Goal: Obtain resource: Obtain resource

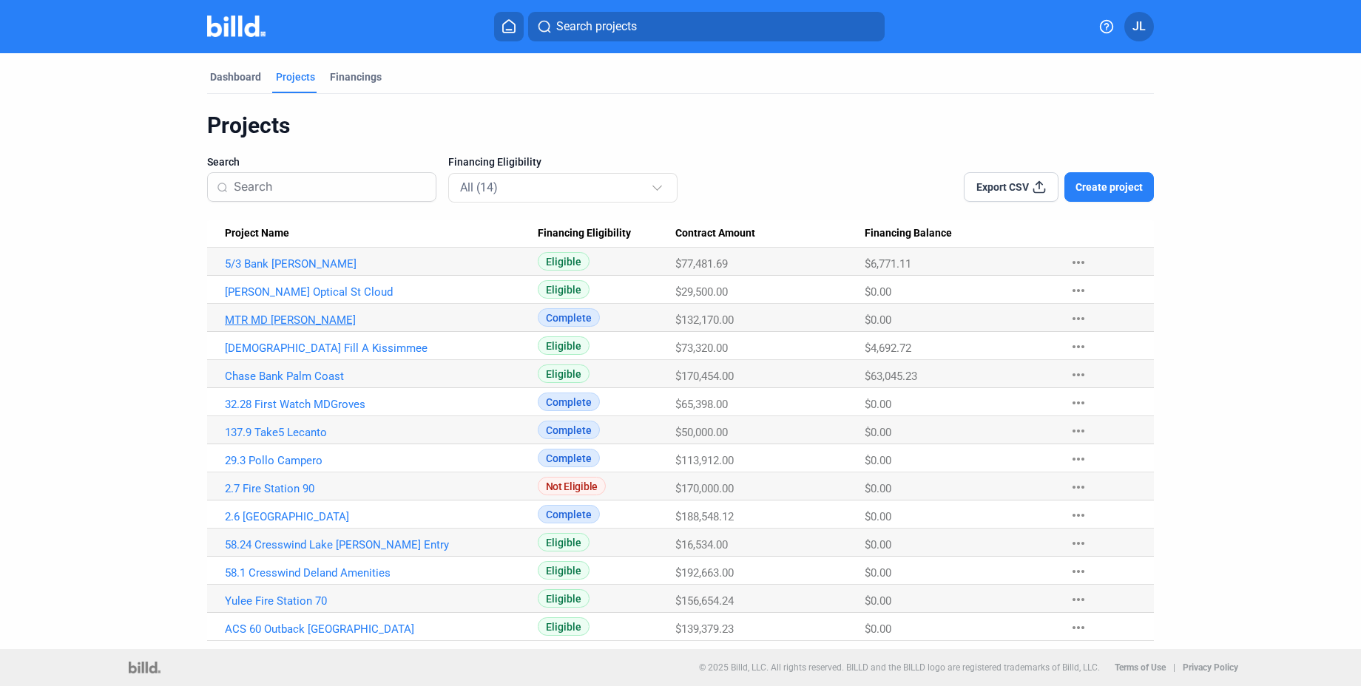
click at [278, 319] on link "MTR MD [PERSON_NAME]" at bounding box center [381, 320] width 313 height 13
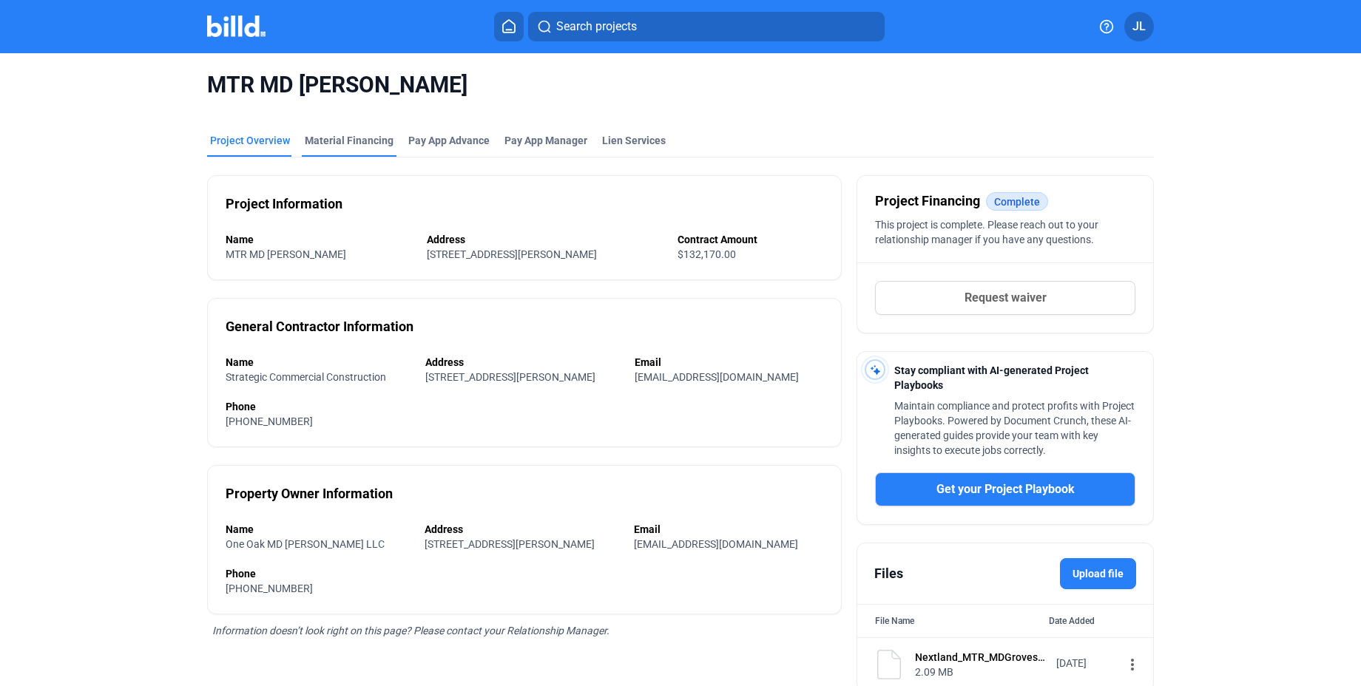
click at [344, 143] on div "Material Financing" at bounding box center [349, 140] width 89 height 15
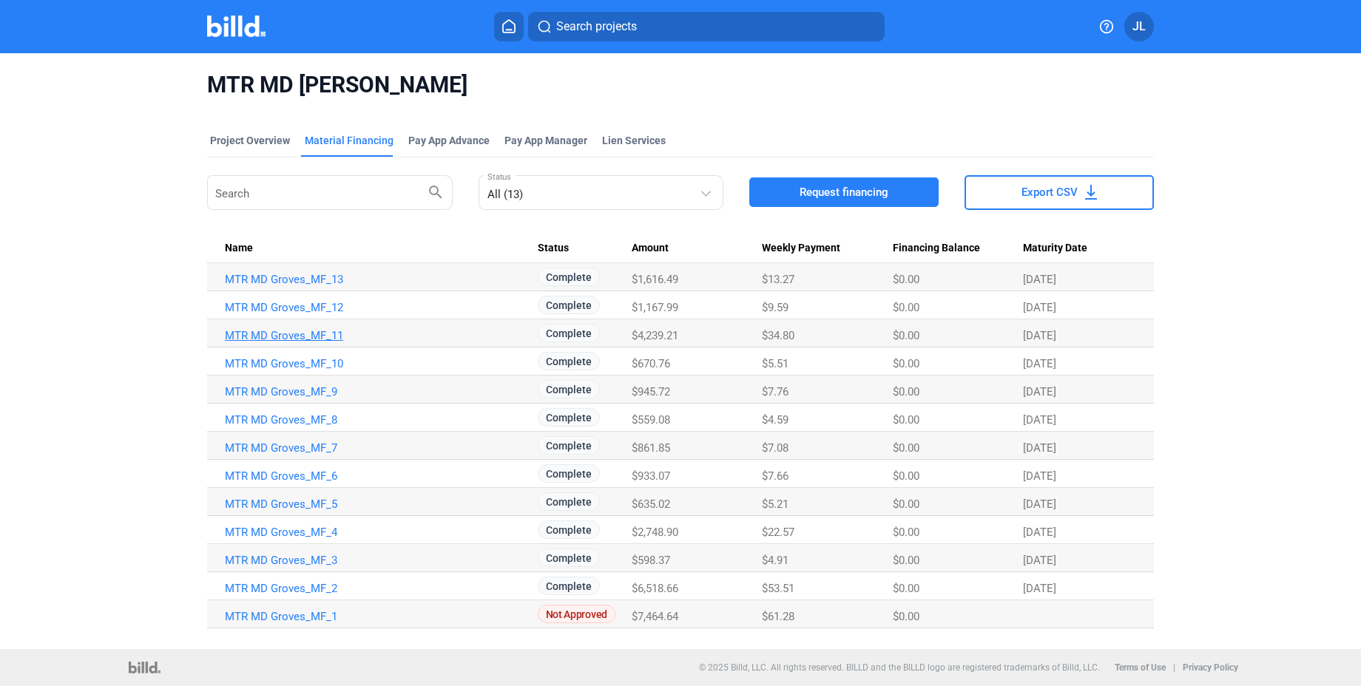
click at [277, 329] on link "MTR MD Groves_MF_11" at bounding box center [381, 335] width 313 height 13
click at [292, 280] on link "MTR MD Groves_MF_13" at bounding box center [381, 279] width 313 height 13
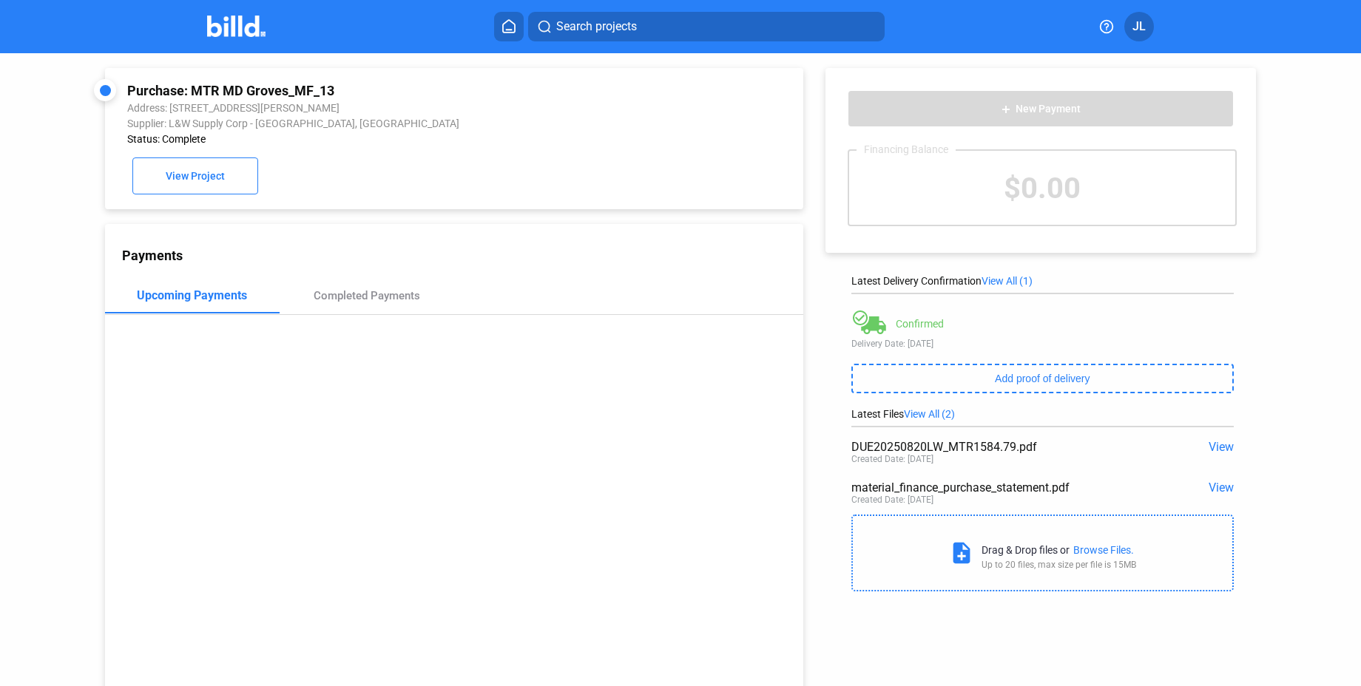
drag, startPoint x: 192, startPoint y: 92, endPoint x: 337, endPoint y: 92, distance: 144.9
click at [337, 92] on div "Purchase: MTR MD Groves_MF_13" at bounding box center [388, 91] width 523 height 16
copy div "MTR MD Groves_MF_13"
click at [1219, 490] on span "View" at bounding box center [1220, 488] width 25 height 14
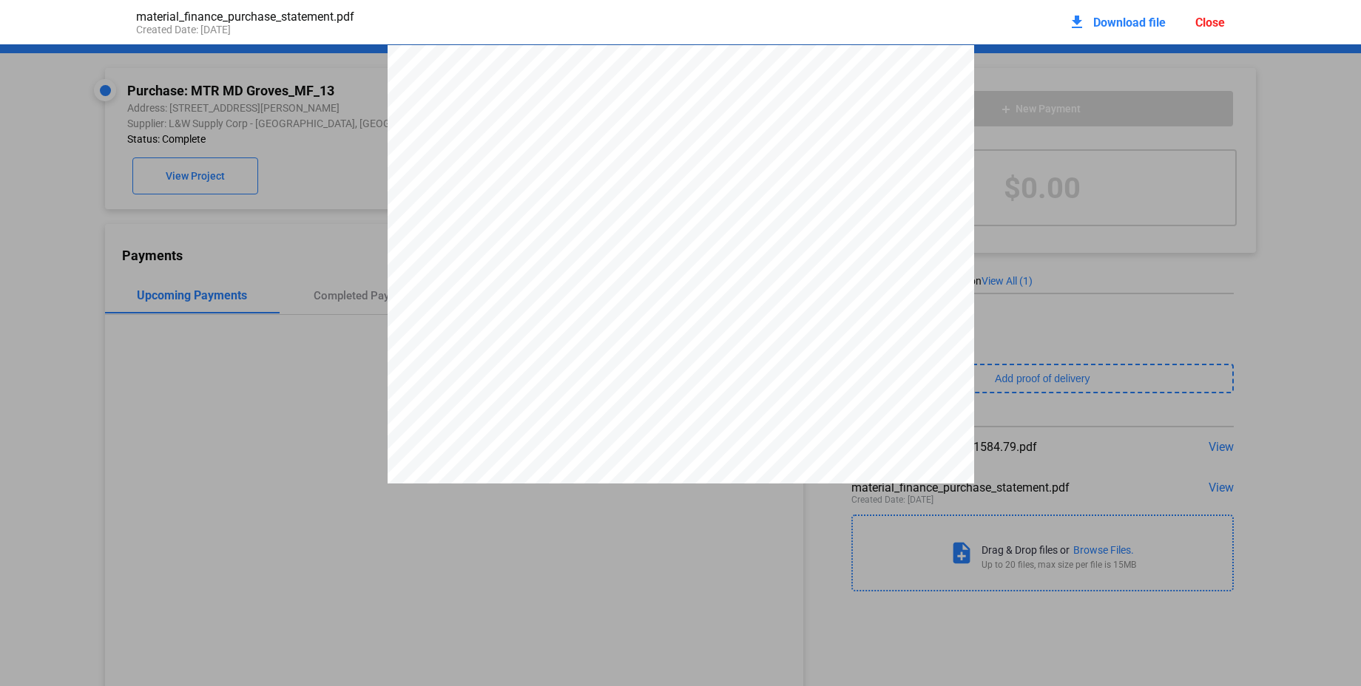
scroll to position [7, 0]
drag, startPoint x: 686, startPoint y: 432, endPoint x: 718, endPoint y: 429, distance: 32.7
click at [722, 430] on div "PURCHASE STATEMENT This PURCHASE STATEMENT is being executed and delivered purs…" at bounding box center [680, 453] width 586 height 830
click at [726, 429] on div "PURCHASE STATEMENT This PURCHASE STATEMENT is being executed and delivered purs…" at bounding box center [680, 453] width 586 height 830
drag, startPoint x: 722, startPoint y: 430, endPoint x: 688, endPoint y: 431, distance: 34.0
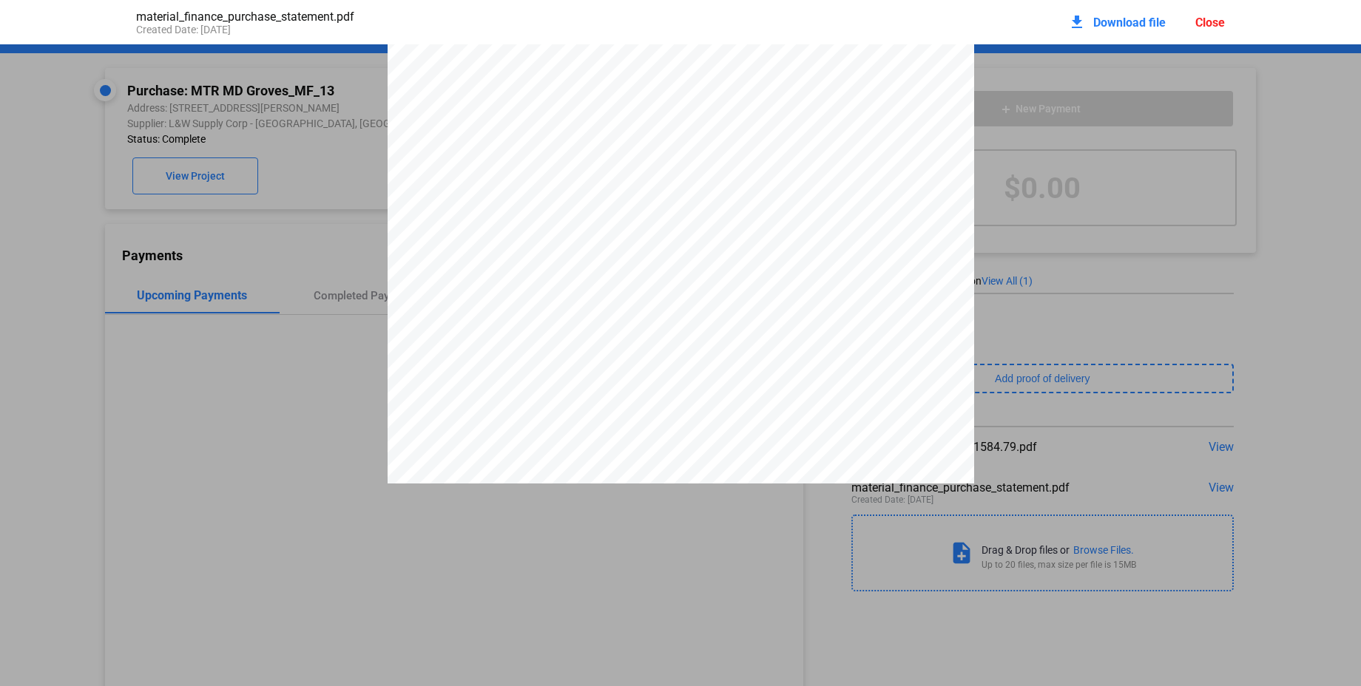
click at [686, 433] on div "PURCHASE STATEMENT This PURCHASE STATEMENT is being executed and delivered purs…" at bounding box center [680, 453] width 586 height 830
click at [1199, 21] on div "Close" at bounding box center [1210, 23] width 30 height 14
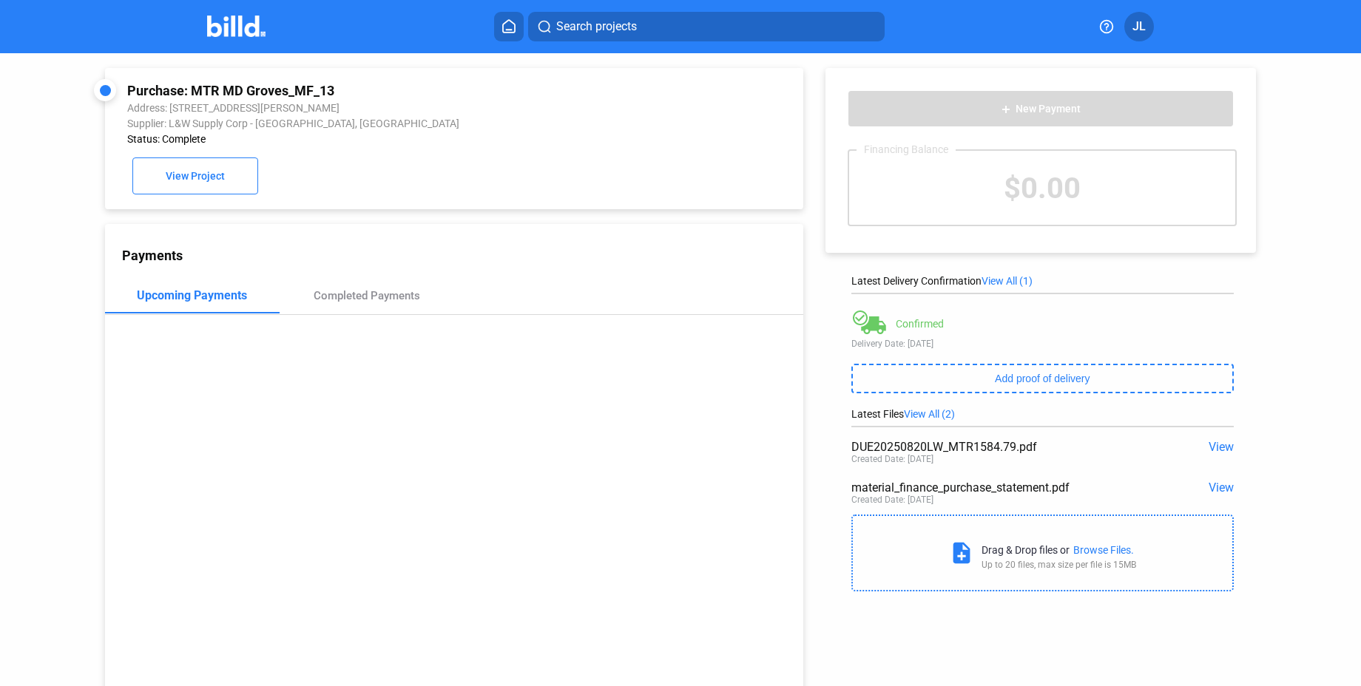
click at [1216, 490] on span "View" at bounding box center [1220, 488] width 25 height 14
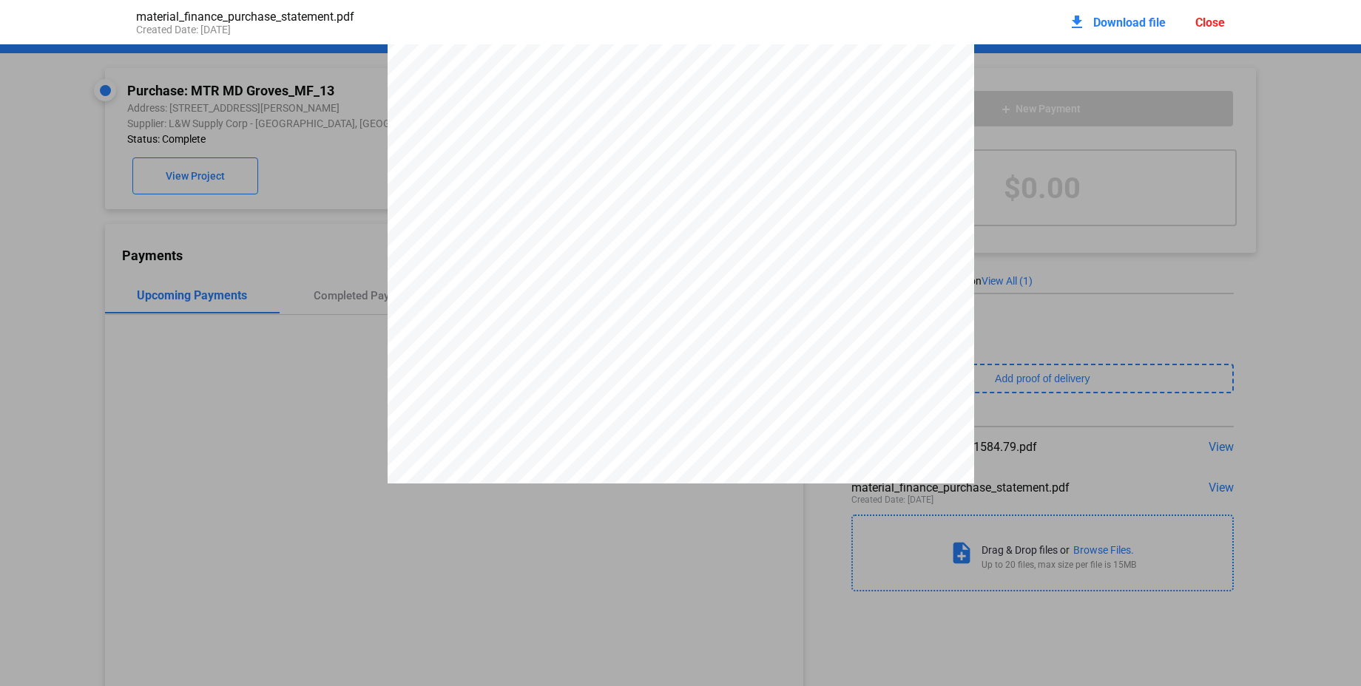
click at [898, 277] on span at bounding box center [899, 271] width 3 height 11
drag, startPoint x: 1223, startPoint y: 16, endPoint x: 1222, endPoint y: 77, distance: 60.7
click at [1222, 17] on div "Close" at bounding box center [1210, 23] width 30 height 14
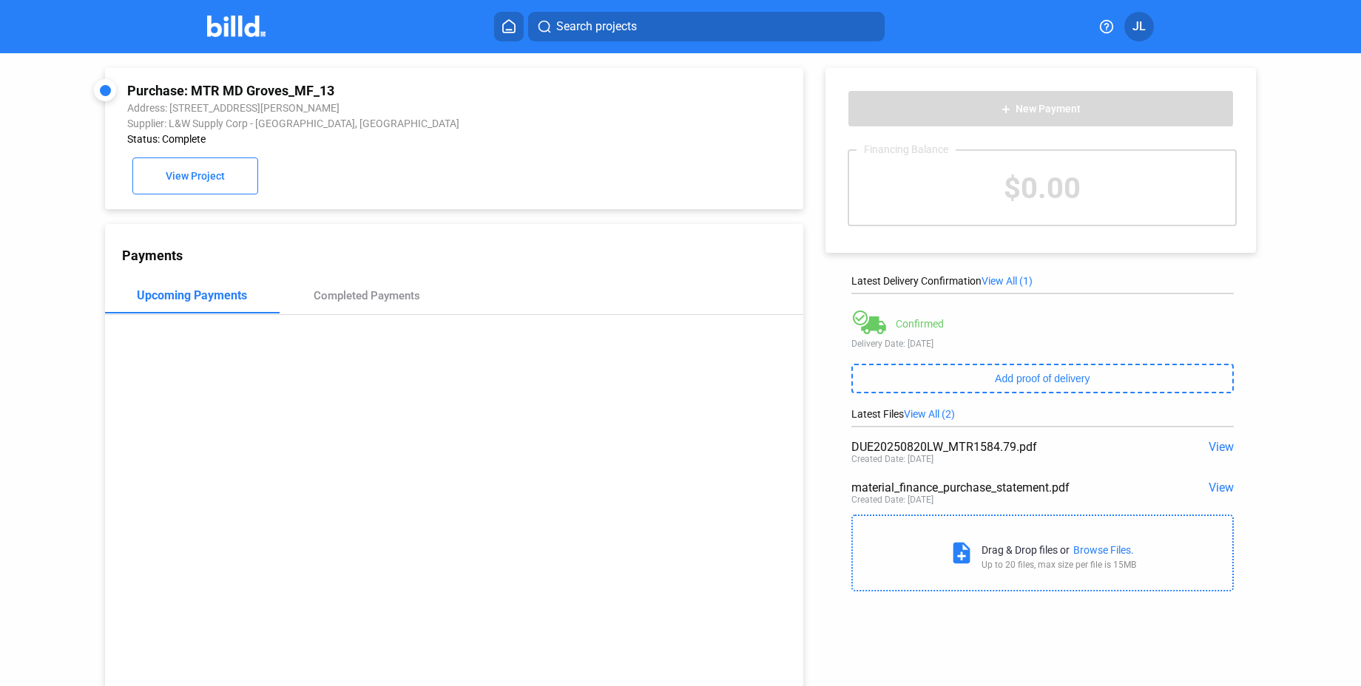
click at [1215, 445] on span "View" at bounding box center [1220, 447] width 25 height 14
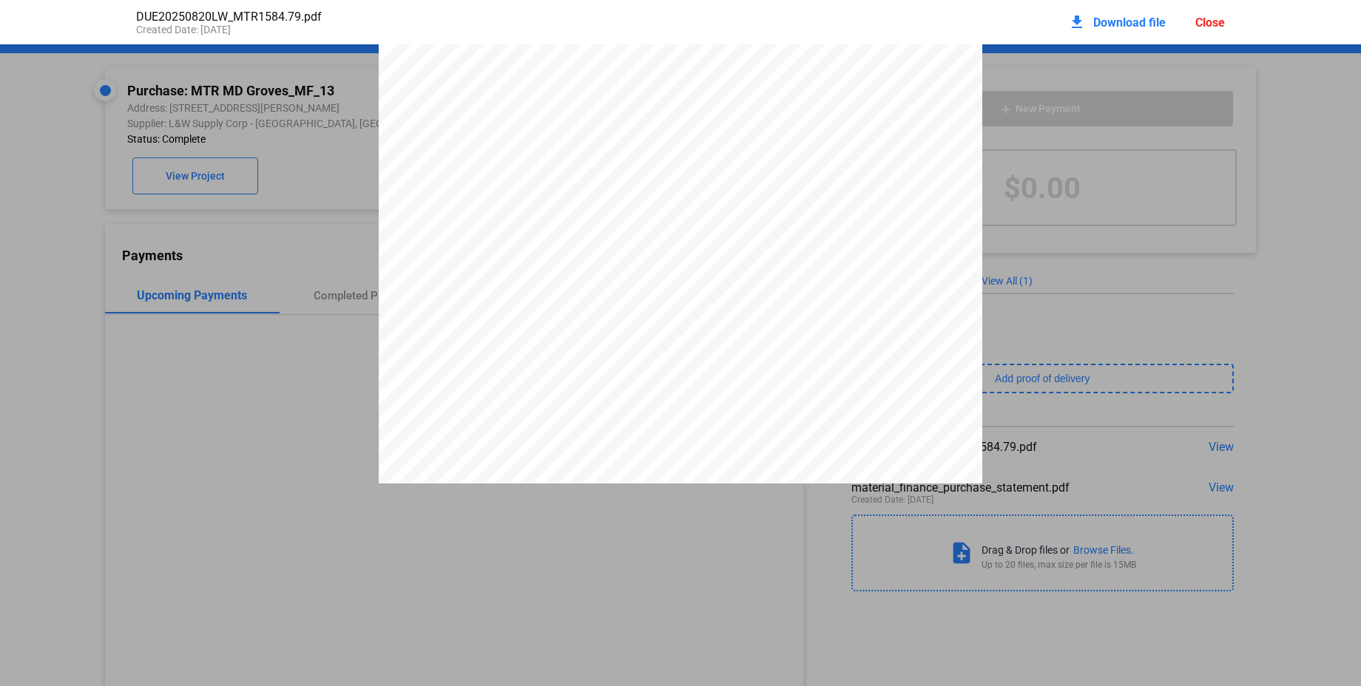
scroll to position [27, 0]
click at [1205, 24] on div "Close" at bounding box center [1210, 23] width 30 height 14
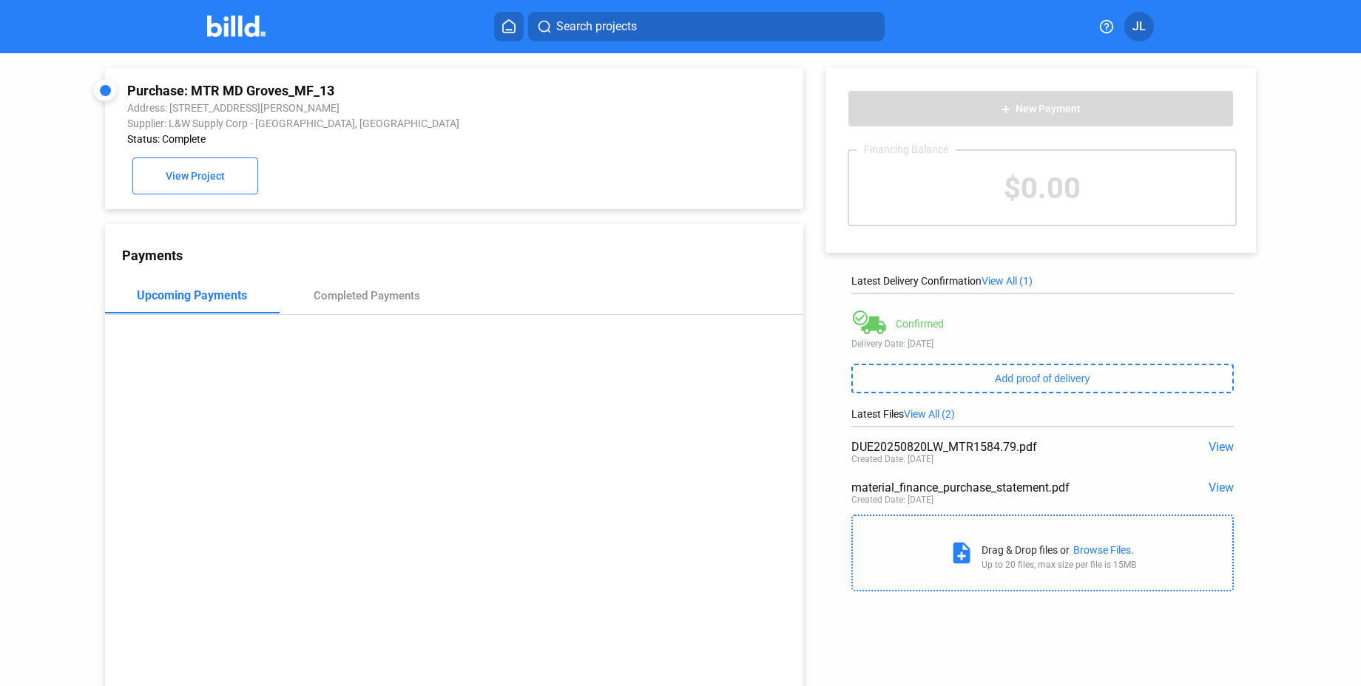
click at [1213, 445] on span "View" at bounding box center [1220, 447] width 25 height 14
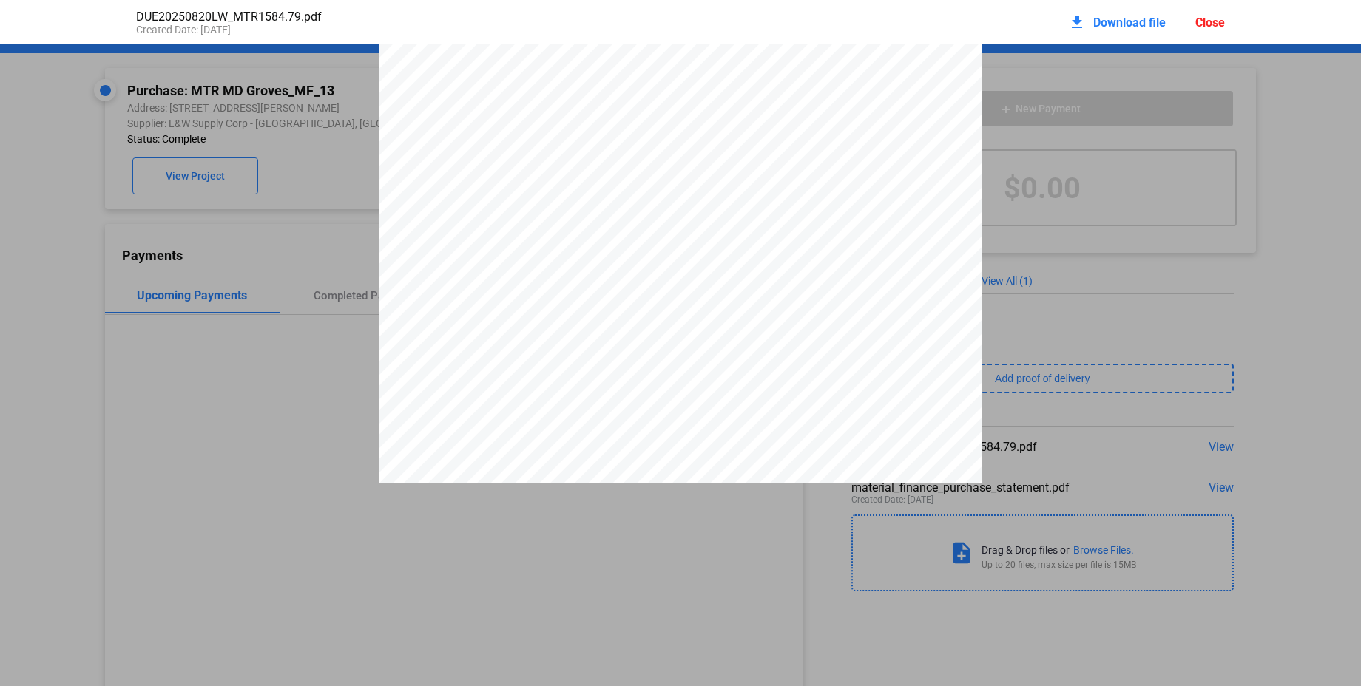
scroll to position [0, 0]
click at [1226, 20] on div "DUE20250820LW_MTR1584.79.pdf Created Date: [DATE] download Download file Close" at bounding box center [680, 22] width 1118 height 44
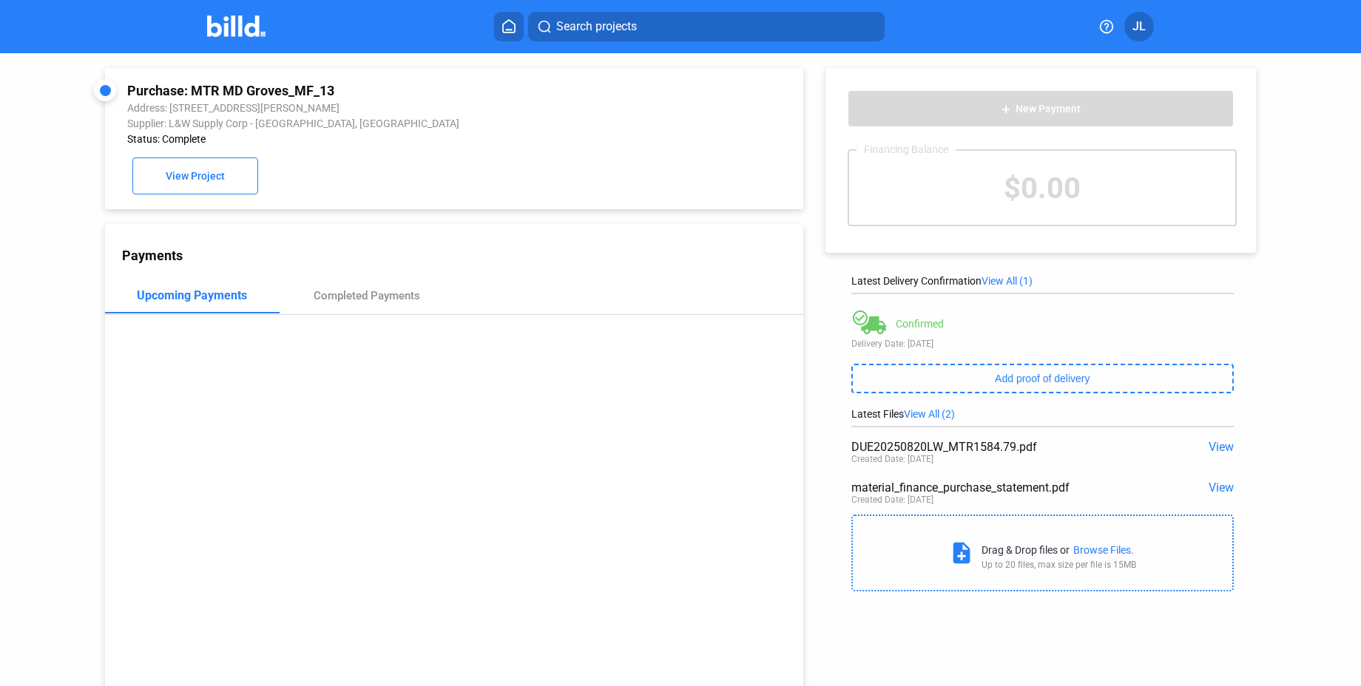
drag, startPoint x: 194, startPoint y: 92, endPoint x: 347, endPoint y: 92, distance: 153.1
click at [346, 92] on div "Purchase: MTR MD Groves_MF_13" at bounding box center [388, 91] width 523 height 16
copy div "MTR MD Groves_MF_13"
click at [965, 494] on div "material_finance_purchase_statement.pdf" at bounding box center [1004, 488] width 306 height 14
click at [1215, 485] on span "View" at bounding box center [1220, 488] width 25 height 14
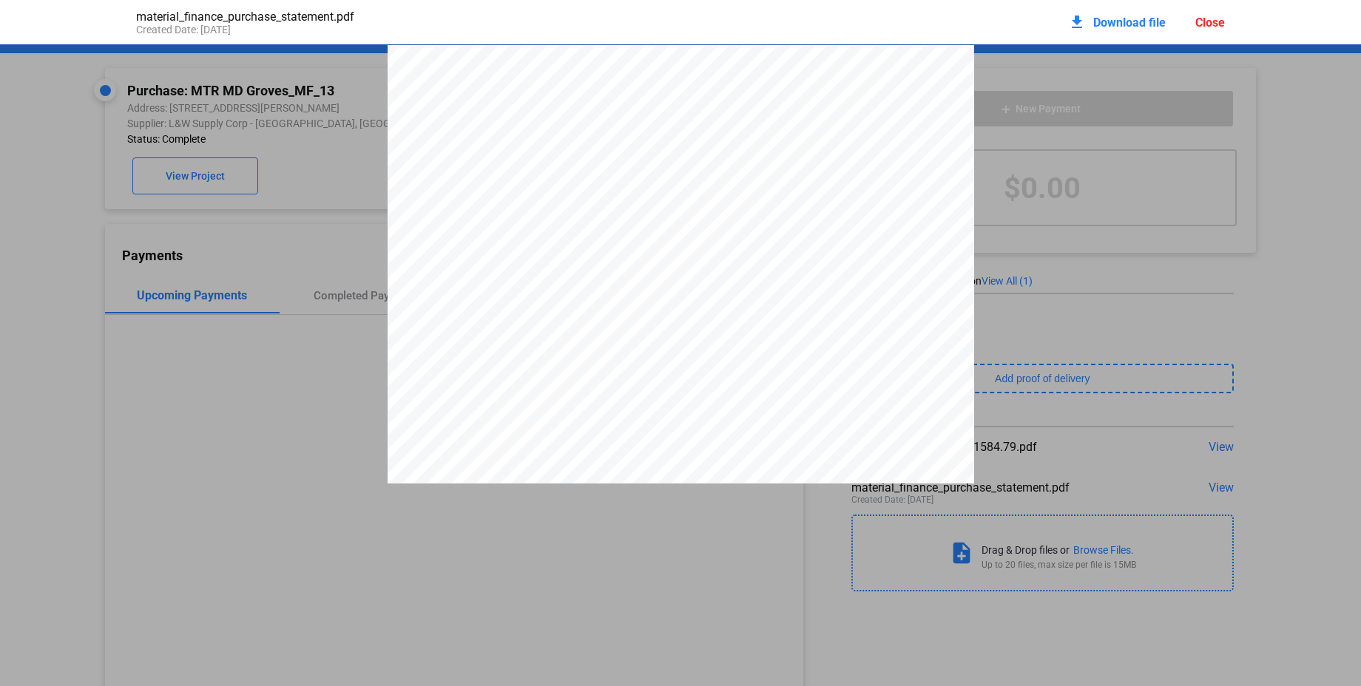
scroll to position [7, 0]
click at [1195, 23] on div "Close" at bounding box center [1210, 23] width 30 height 14
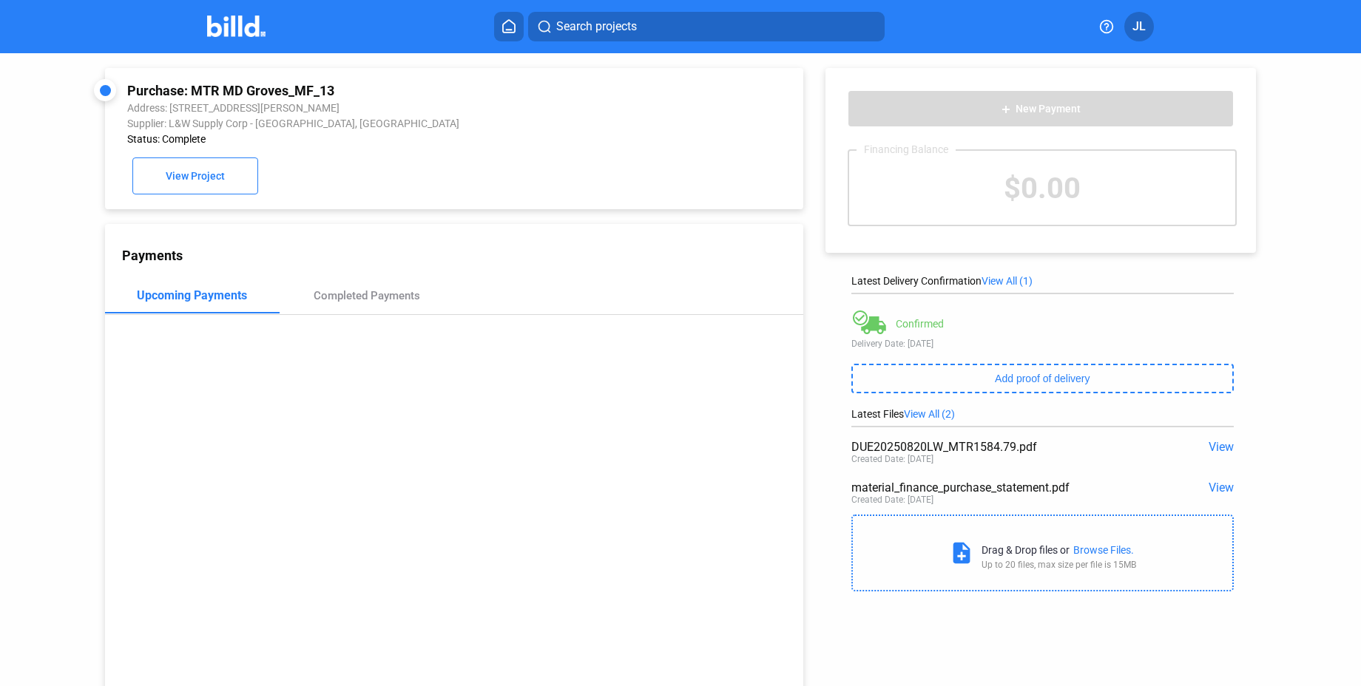
click at [1211, 490] on span "View" at bounding box center [1220, 488] width 25 height 14
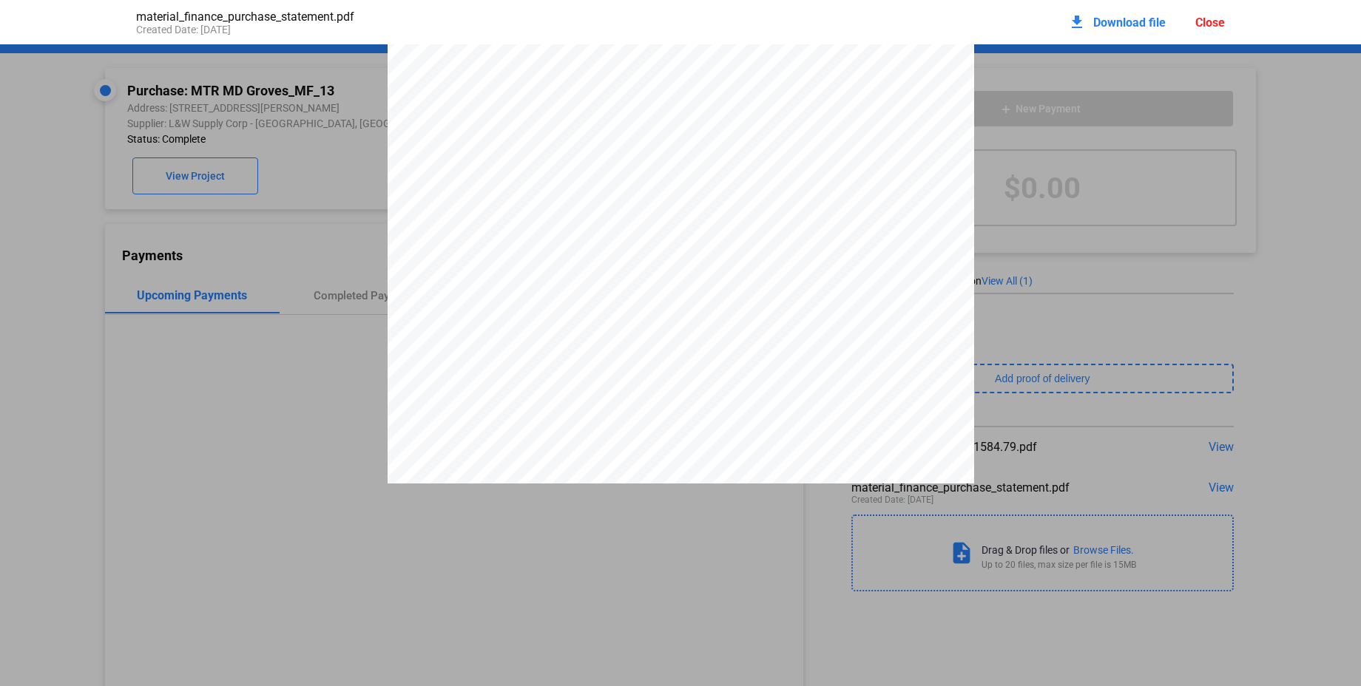
click at [1139, 24] on span "Download file" at bounding box center [1129, 23] width 72 height 14
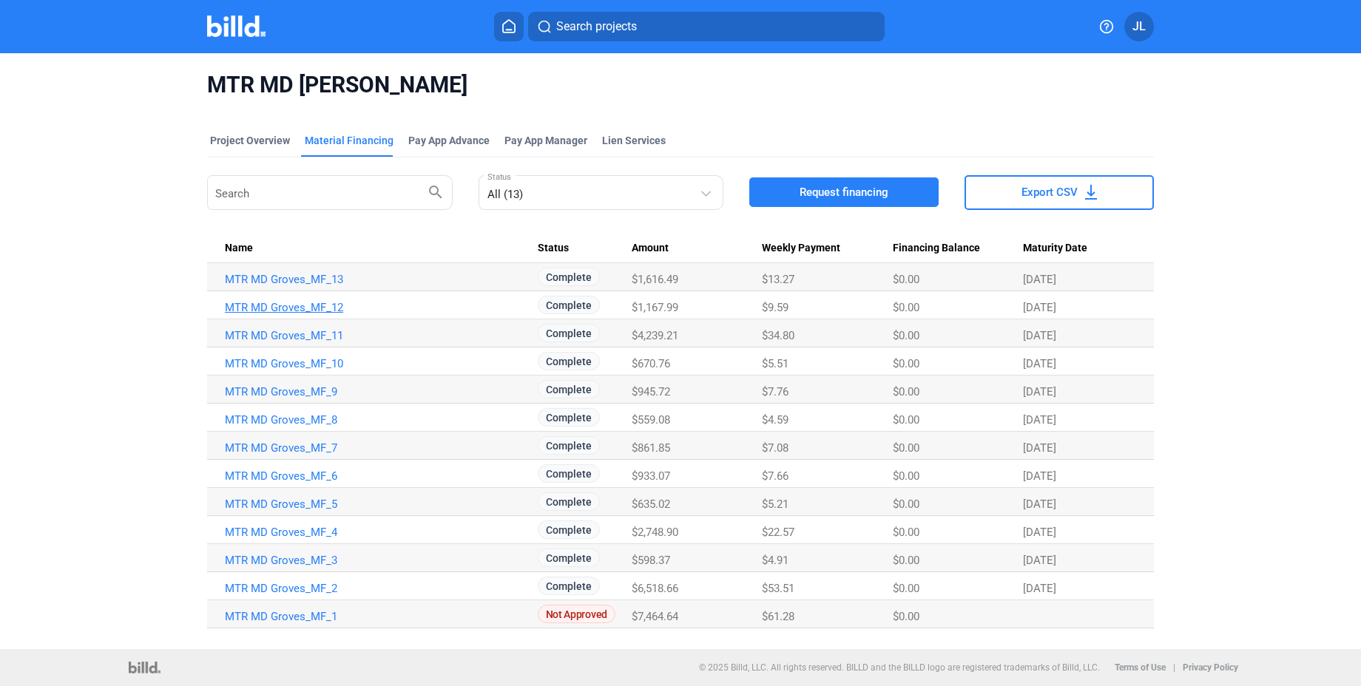
click at [305, 301] on link "MTR MD Groves_MF_12" at bounding box center [381, 307] width 313 height 13
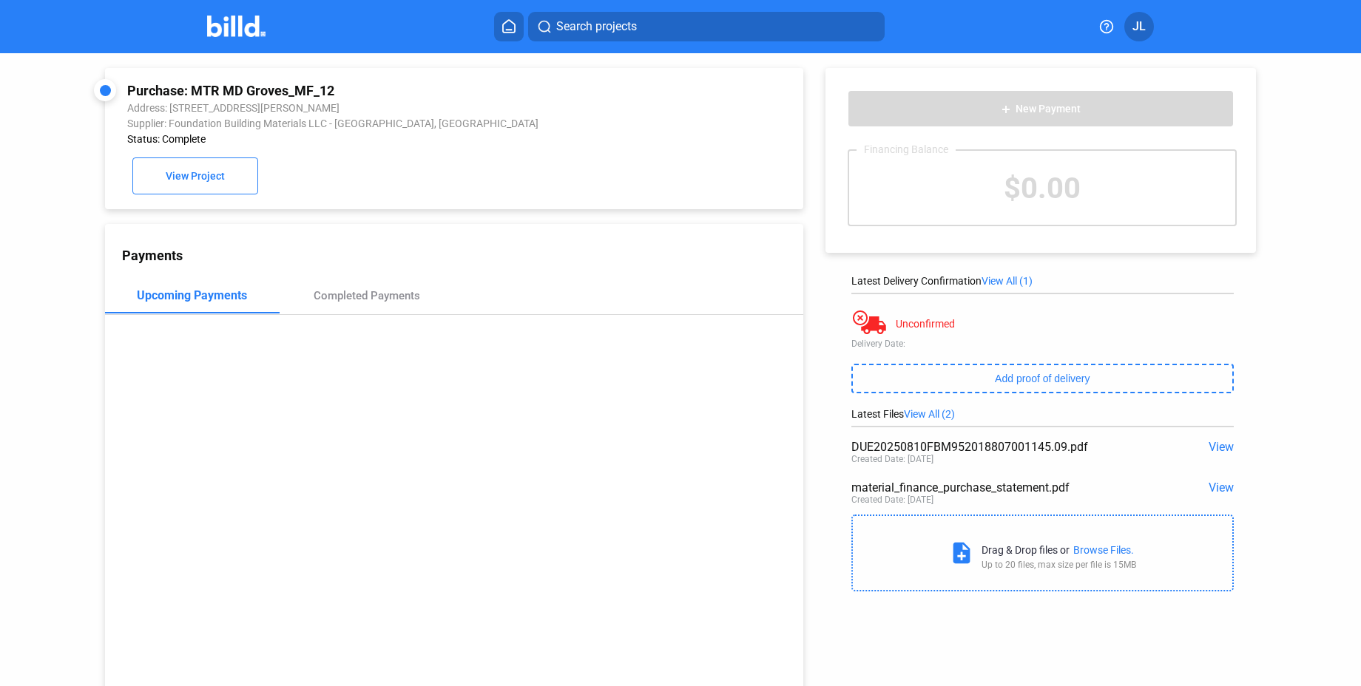
click at [1210, 447] on span "View" at bounding box center [1220, 447] width 25 height 14
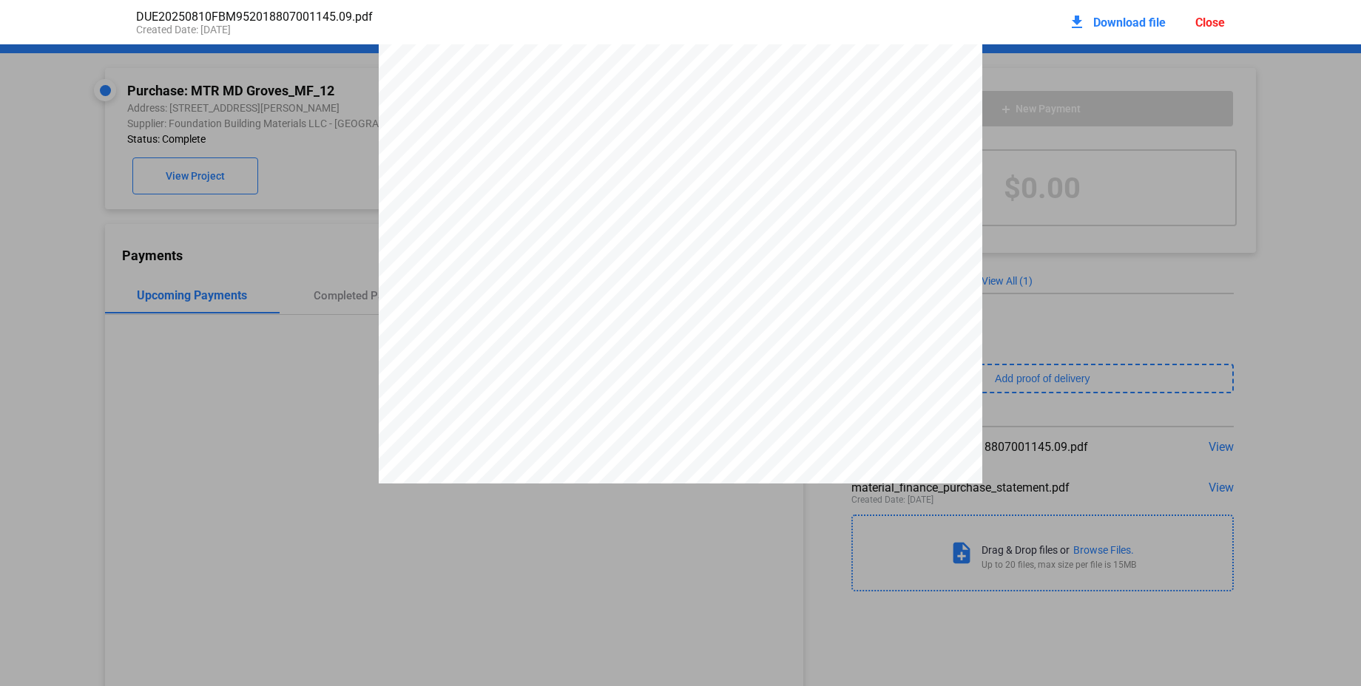
scroll to position [138, 0]
click at [1217, 30] on div "download Download file Close" at bounding box center [1146, 22] width 157 height 33
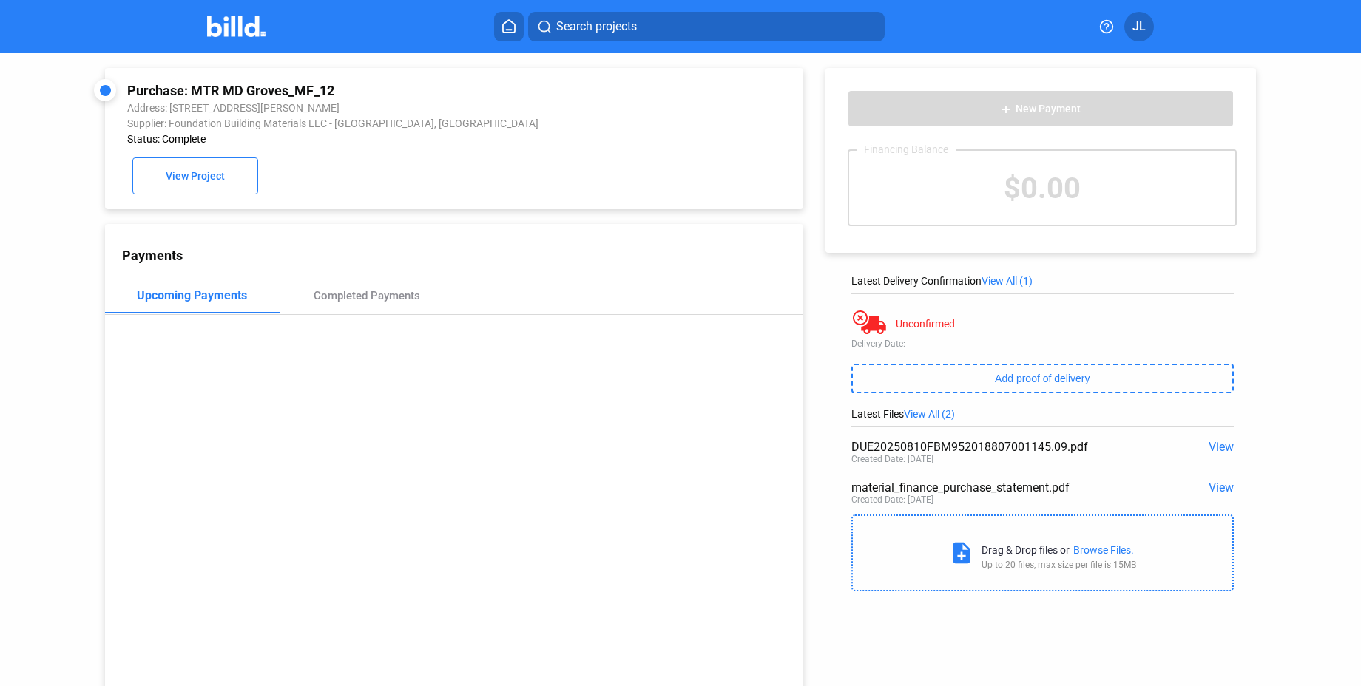
click at [1210, 491] on span "View" at bounding box center [1220, 488] width 25 height 14
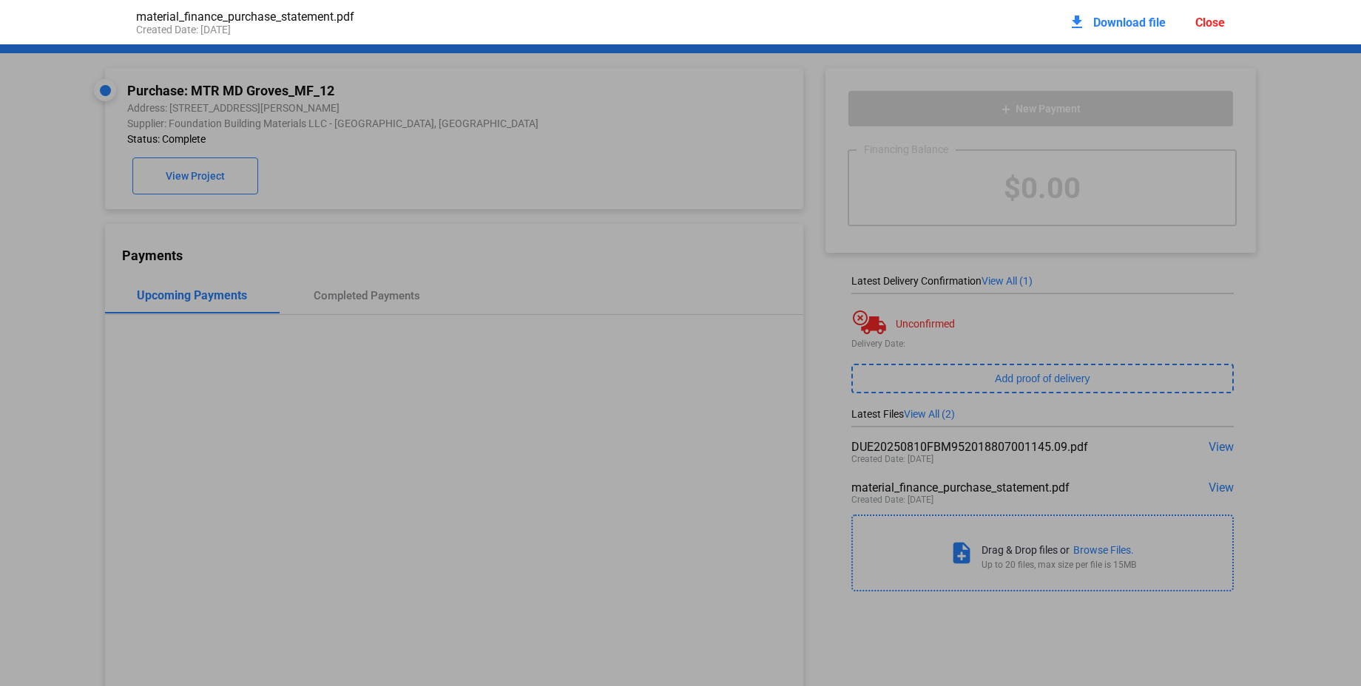
scroll to position [7, 0]
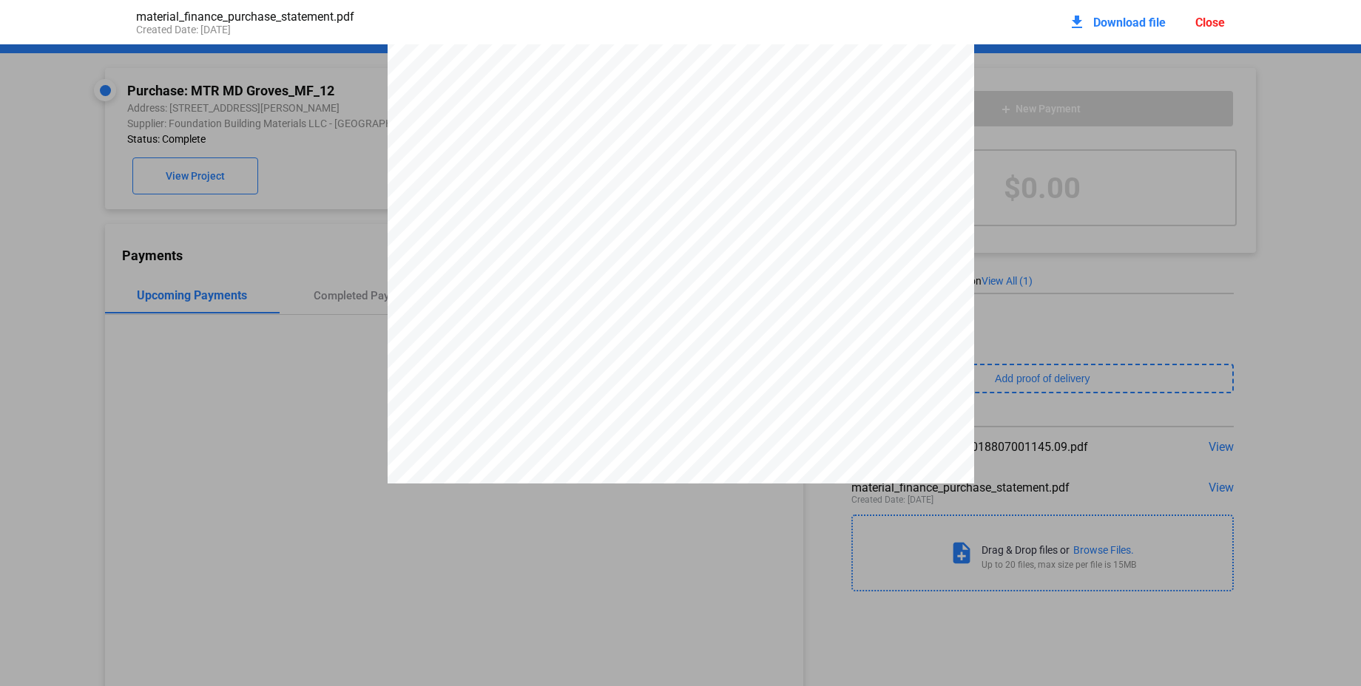
drag, startPoint x: 722, startPoint y: 430, endPoint x: 686, endPoint y: 432, distance: 36.3
click at [686, 432] on div "PURCHASE STATEMENT This PURCHASE STATEMENT is being executed and delivered purs…" at bounding box center [680, 453] width 586 height 830
click at [581, 215] on span "agrees" at bounding box center [585, 212] width 29 height 11
click at [1225, 25] on div "material_finance_purchase_statement.pdf Created Date: [DATE] download Download …" at bounding box center [680, 22] width 1118 height 44
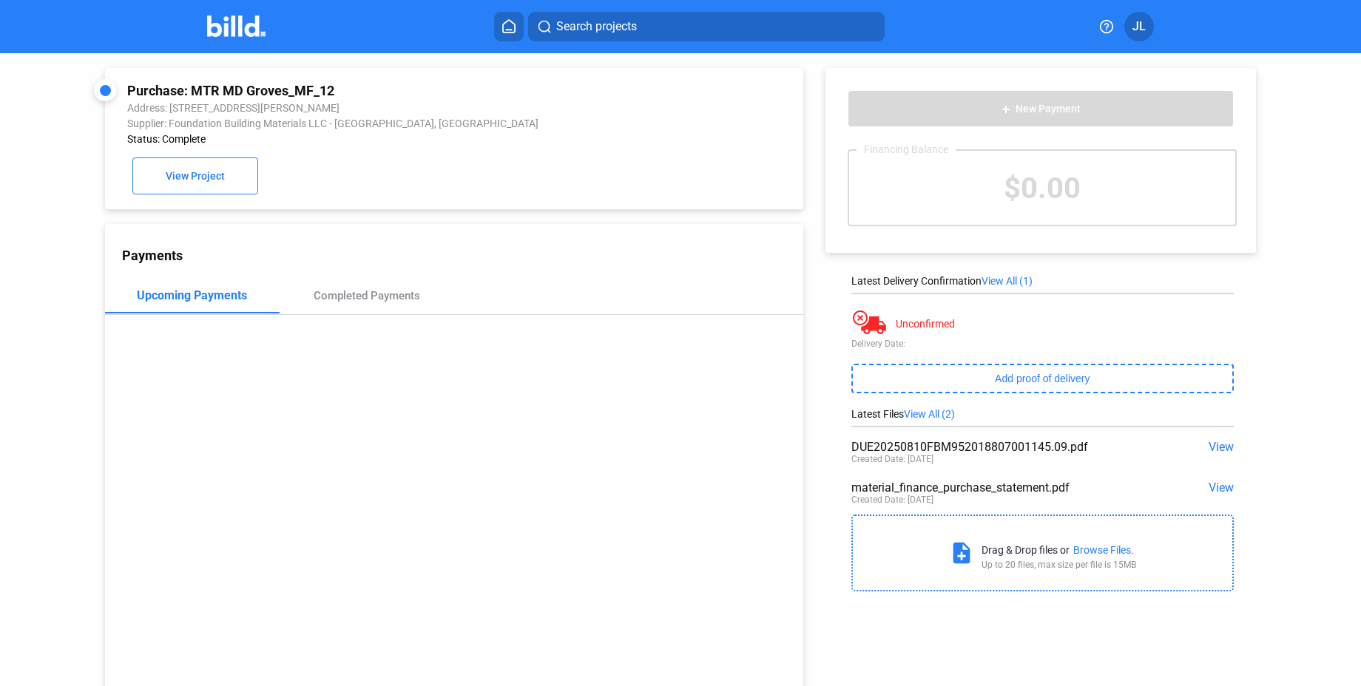
click at [194, 92] on div "Purchase: MTR MD Groves_MF_12" at bounding box center [388, 91] width 523 height 16
drag, startPoint x: 192, startPoint y: 92, endPoint x: 331, endPoint y: 92, distance: 138.3
click at [331, 92] on div "Purchase: MTR MD Groves_MF_12" at bounding box center [388, 91] width 523 height 16
copy div "MTR MD Groves_MF_12"
click at [1189, 445] on div "View" at bounding box center [1195, 447] width 76 height 14
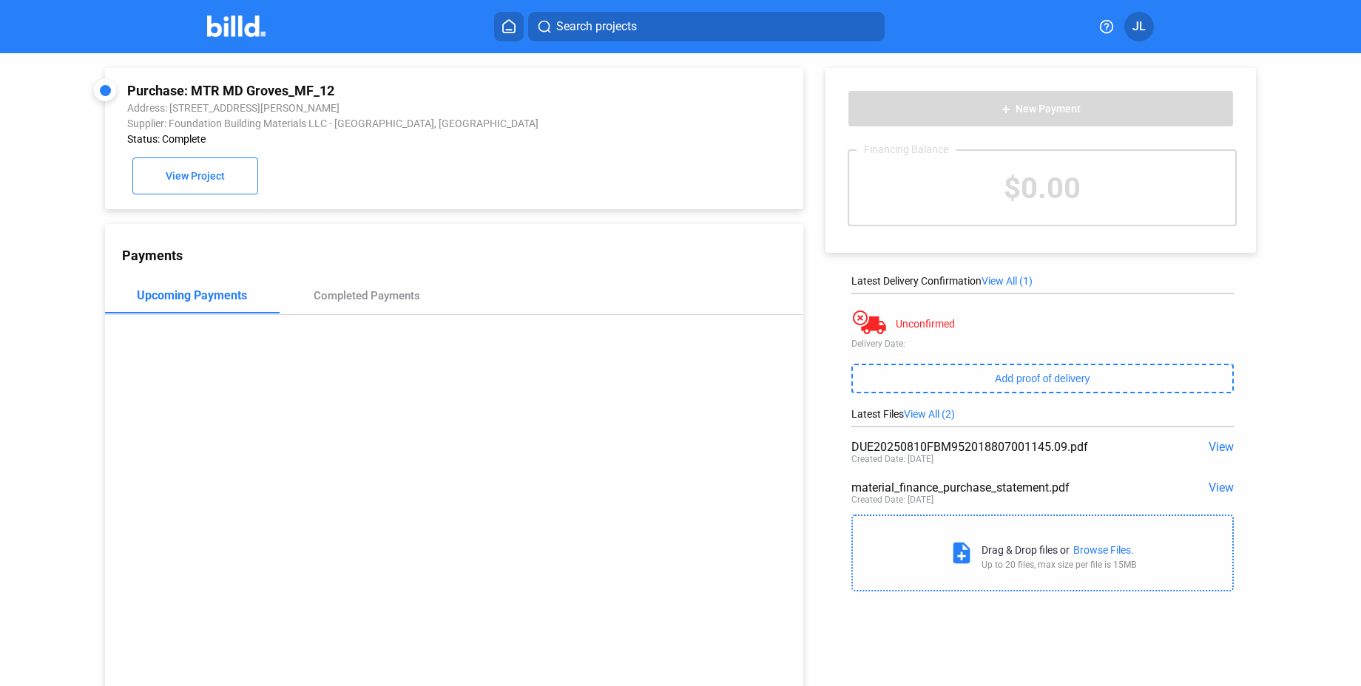
click at [1209, 446] on span "View" at bounding box center [1220, 447] width 25 height 14
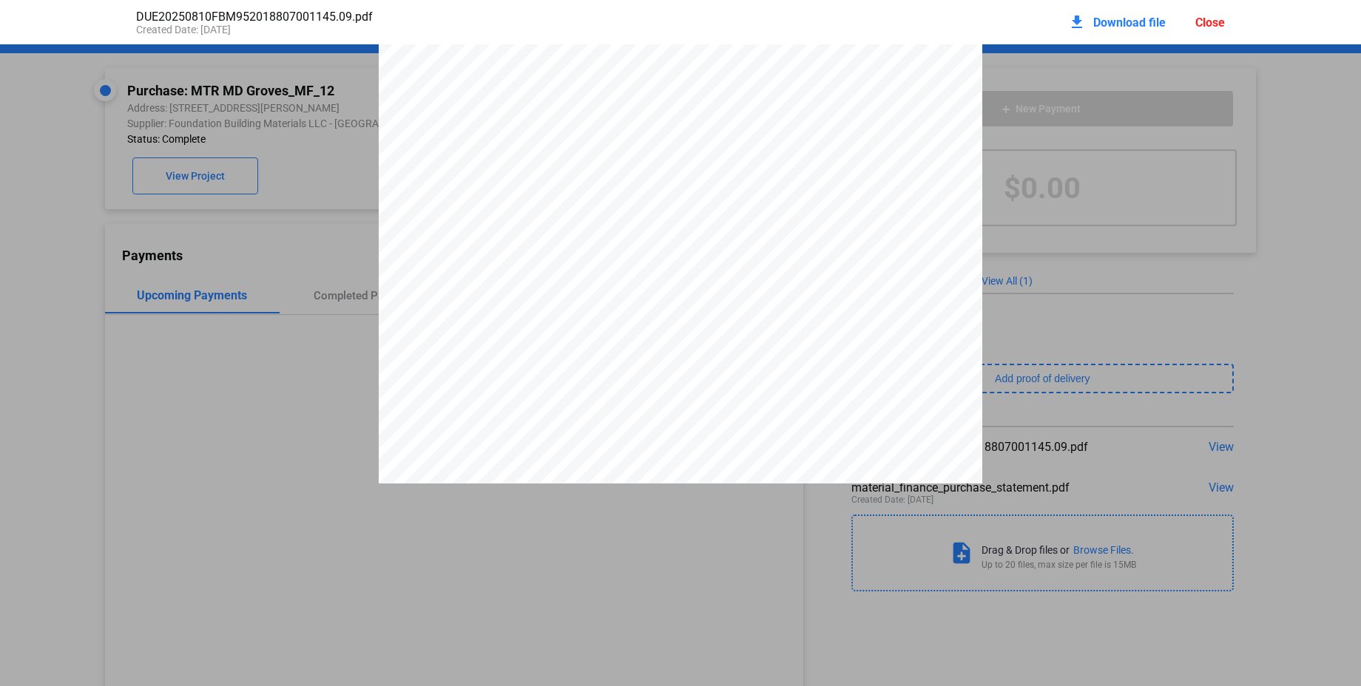
scroll to position [0, 0]
click at [1215, 20] on div "Close" at bounding box center [1210, 23] width 30 height 14
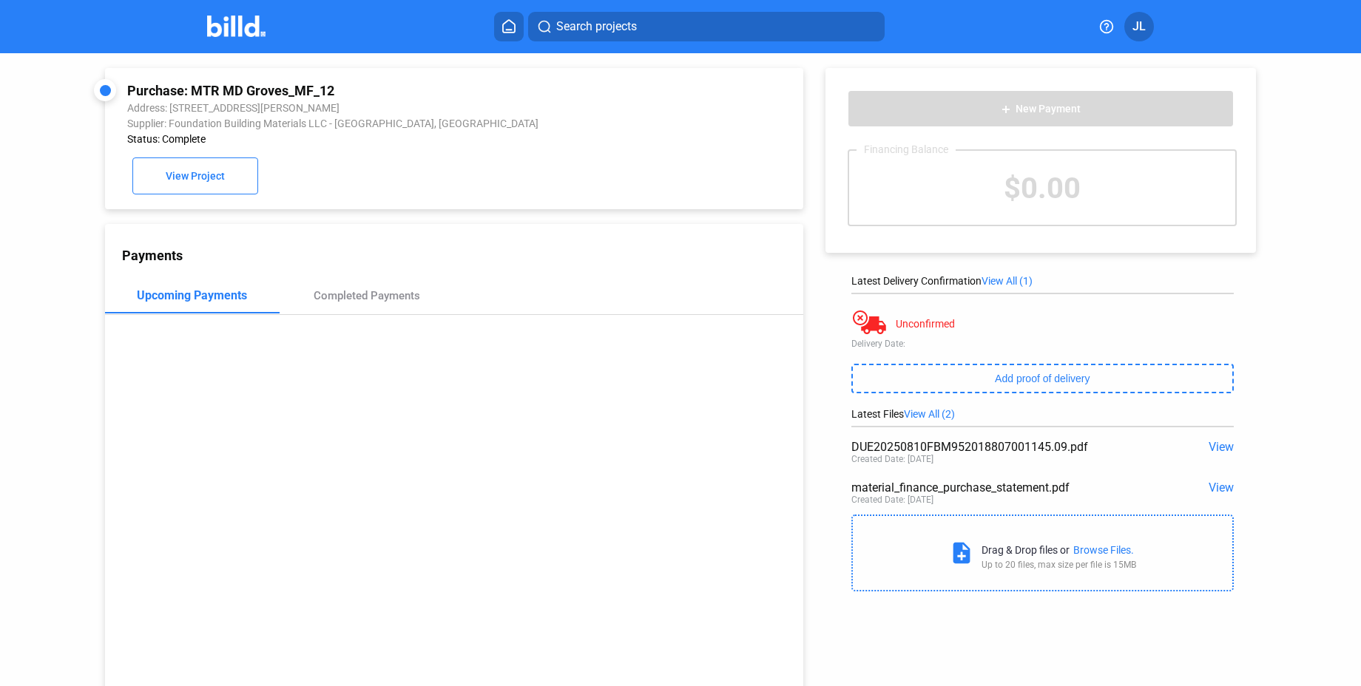
click at [1214, 444] on span "View" at bounding box center [1220, 447] width 25 height 14
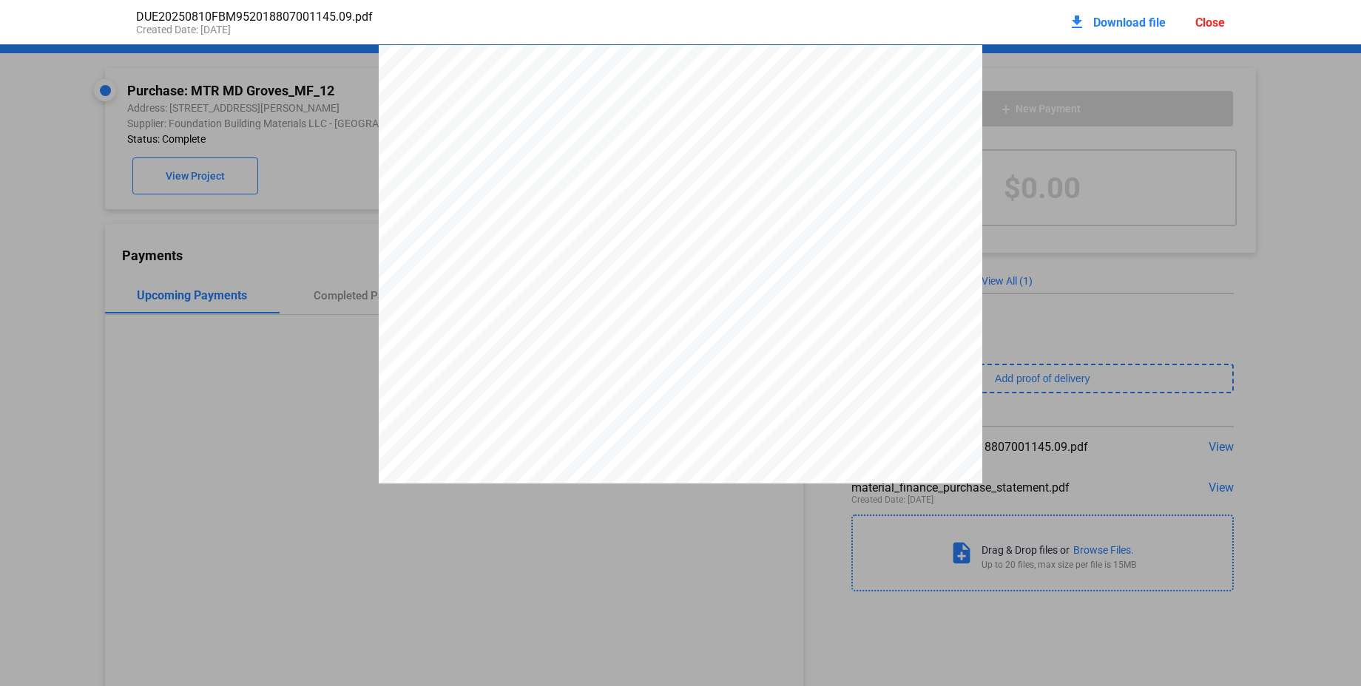
scroll to position [7, 0]
drag, startPoint x: 1211, startPoint y: 22, endPoint x: 1184, endPoint y: 16, distance: 28.2
click at [1211, 22] on div "Close" at bounding box center [1210, 23] width 30 height 14
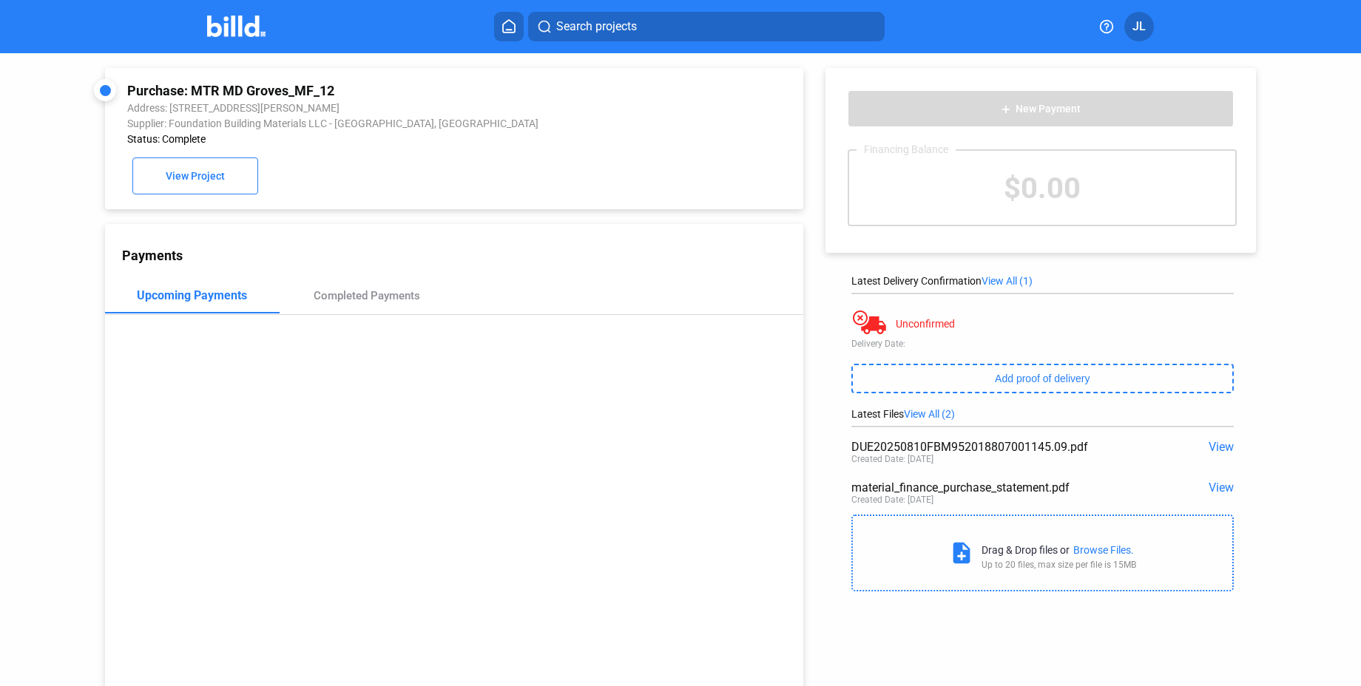
click at [1221, 487] on span "View" at bounding box center [1220, 488] width 25 height 14
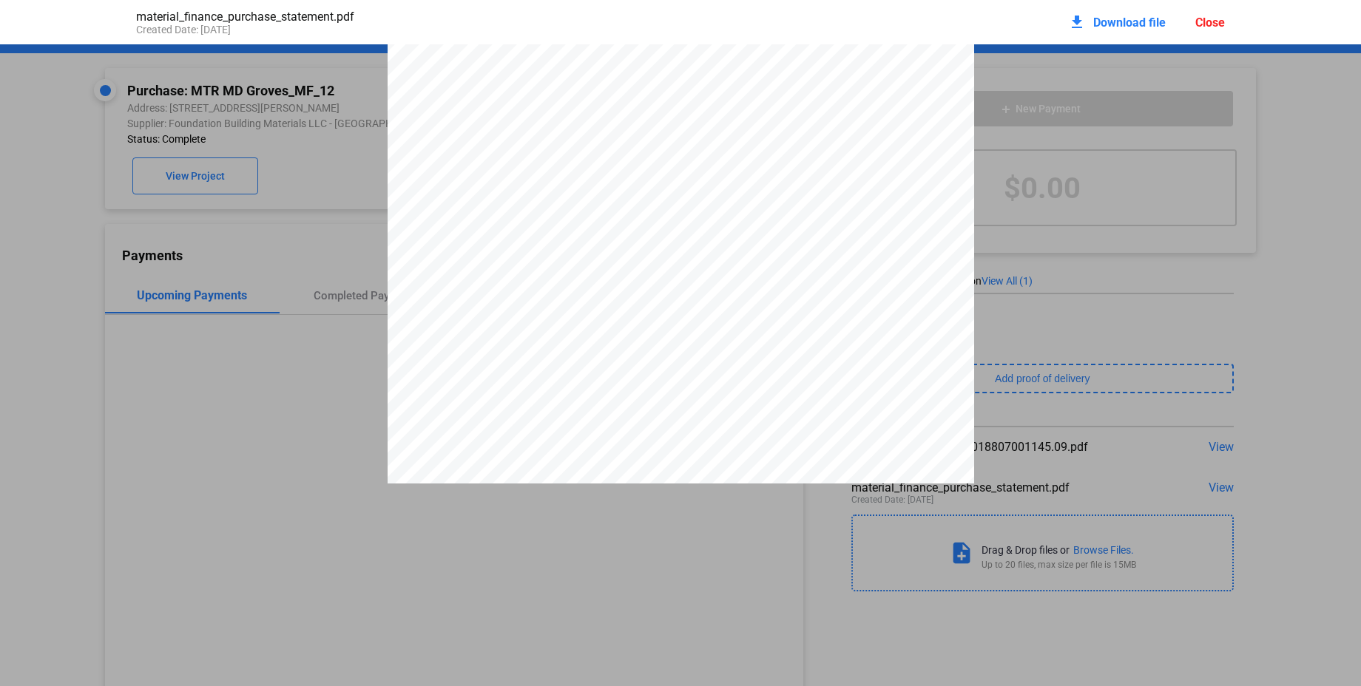
drag, startPoint x: 1208, startPoint y: 29, endPoint x: 1153, endPoint y: 34, distance: 55.7
click at [1208, 29] on div "Close" at bounding box center [1210, 23] width 30 height 14
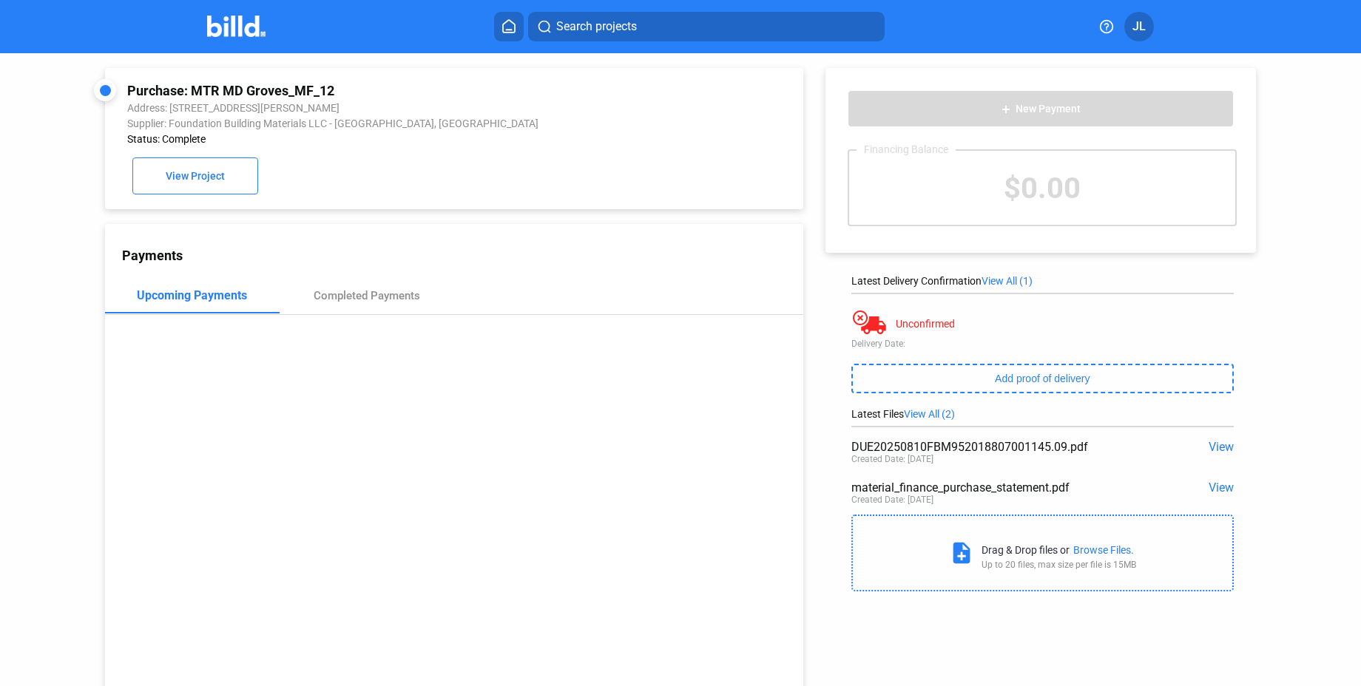
drag, startPoint x: 189, startPoint y: 90, endPoint x: 331, endPoint y: 89, distance: 142.7
click at [331, 89] on div "Purchase: MTR MD Groves_MF_12" at bounding box center [388, 91] width 523 height 16
copy div "MTR MD Groves_MF_12"
click at [1212, 483] on span "View" at bounding box center [1220, 488] width 25 height 14
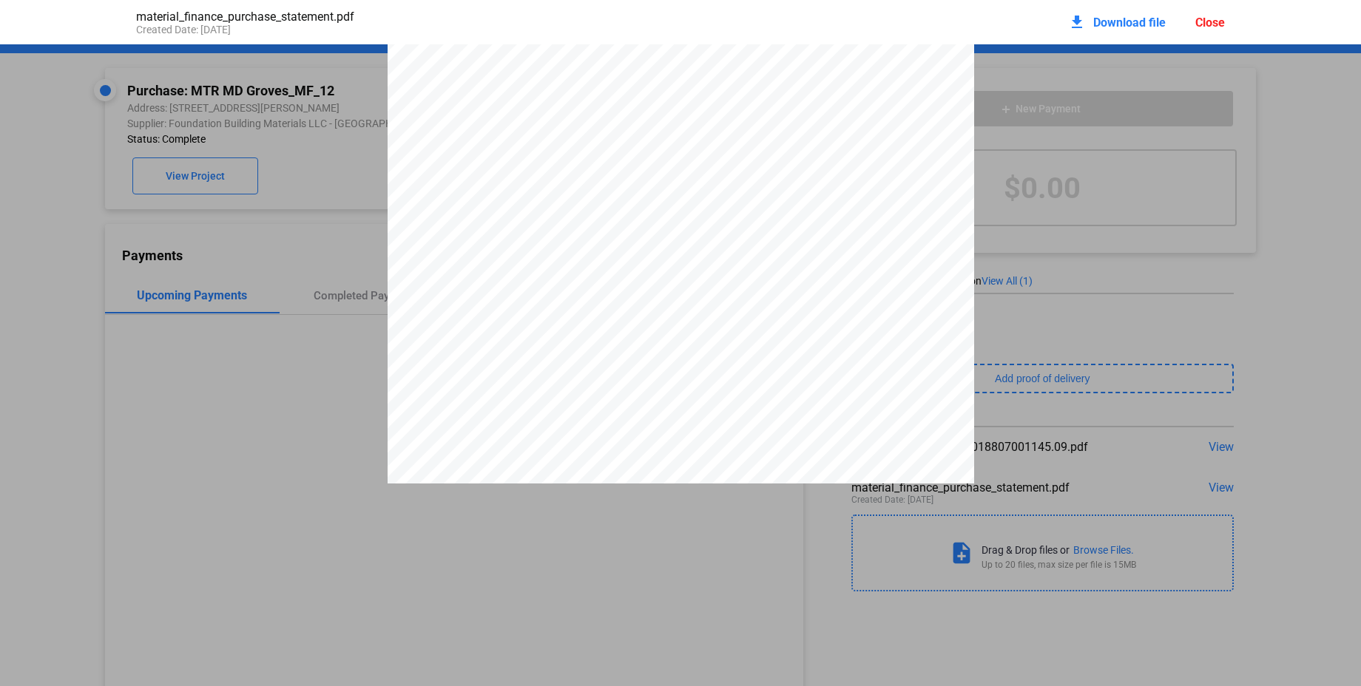
click at [1108, 25] on span "Download file" at bounding box center [1129, 23] width 72 height 14
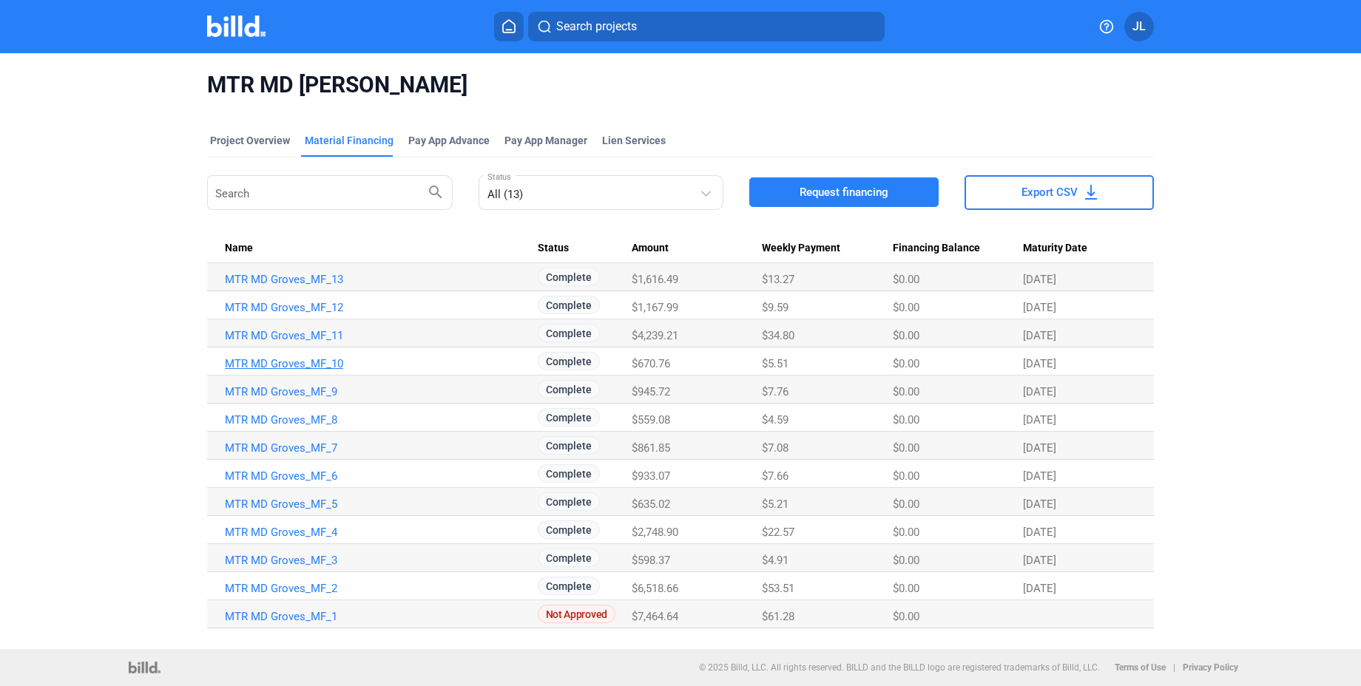
click at [292, 362] on link "MTR MD Groves_MF_10" at bounding box center [381, 363] width 313 height 13
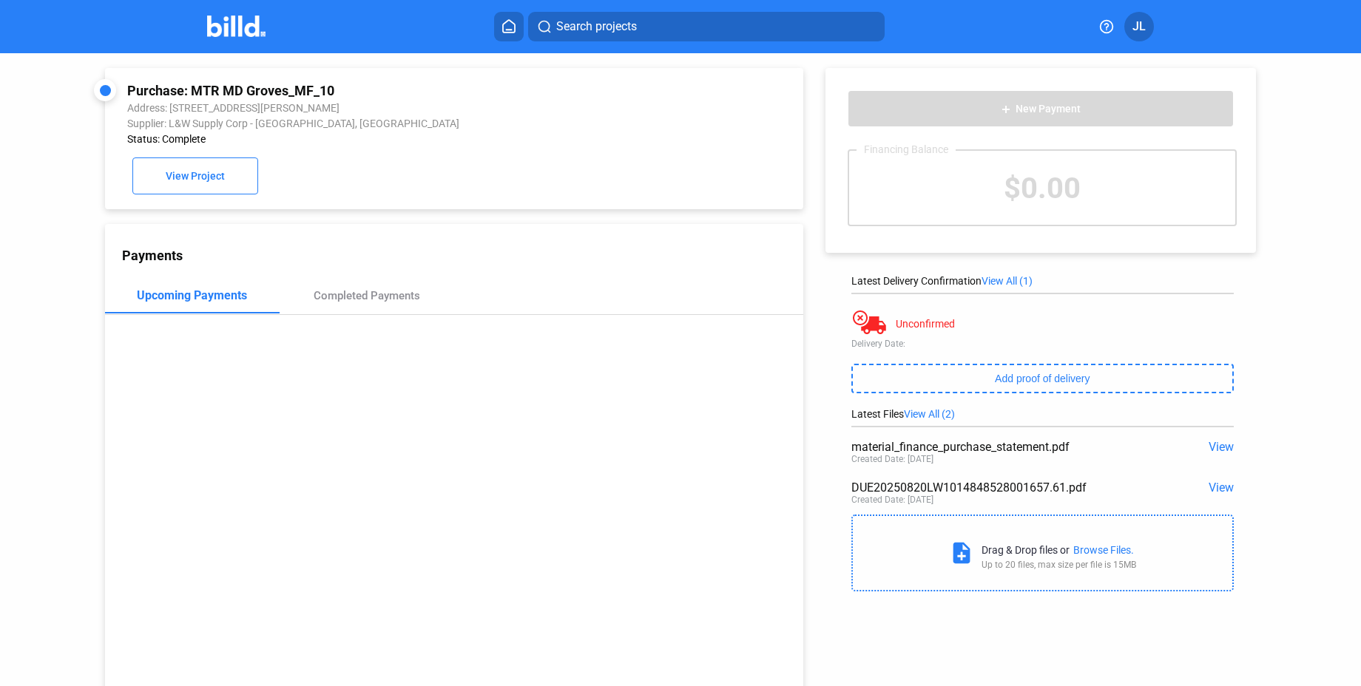
click at [806, 103] on div "add New Payment Financing Balance $0.00 Latest Delivery Confirmation View All (…" at bounding box center [1048, 326] width 490 height 546
drag, startPoint x: 192, startPoint y: 94, endPoint x: 332, endPoint y: 92, distance: 140.5
click at [332, 92] on div "Purchase: MTR MD Groves_MF_10" at bounding box center [388, 91] width 523 height 16
copy div "MTR MD Groves_MF_10"
click at [1208, 440] on span "View" at bounding box center [1220, 447] width 25 height 14
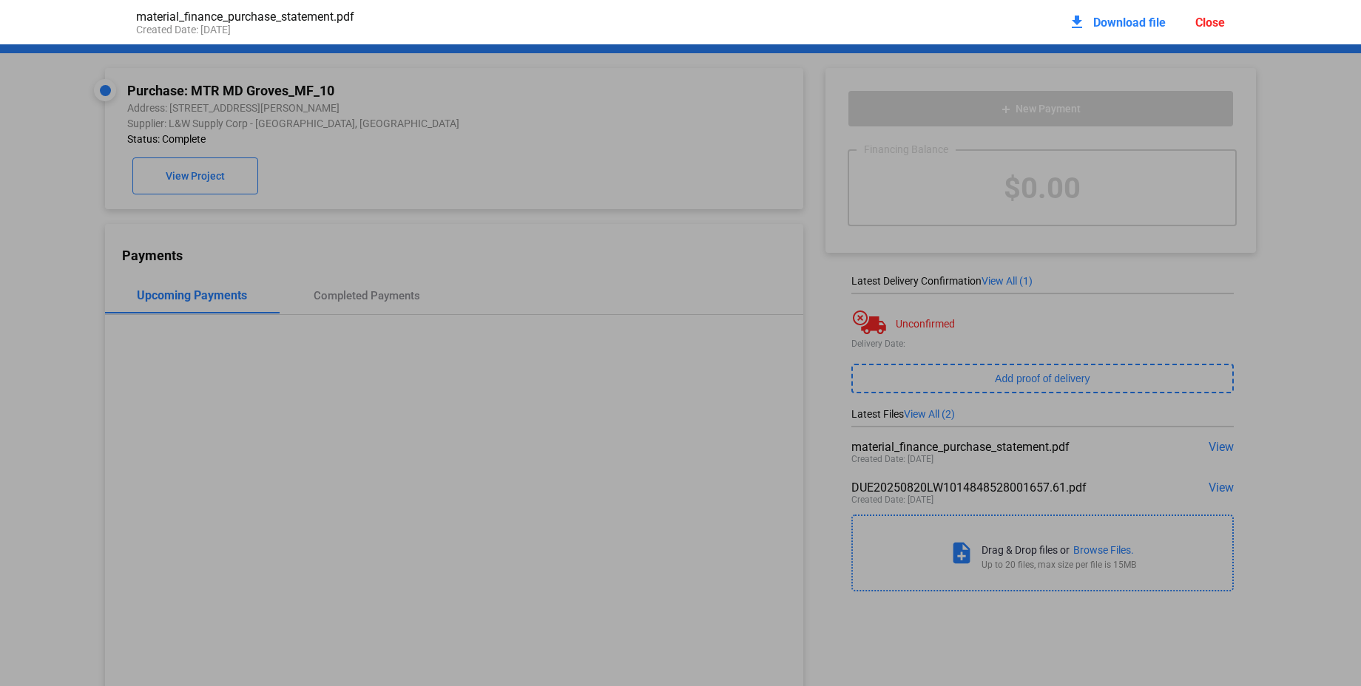
scroll to position [7, 0]
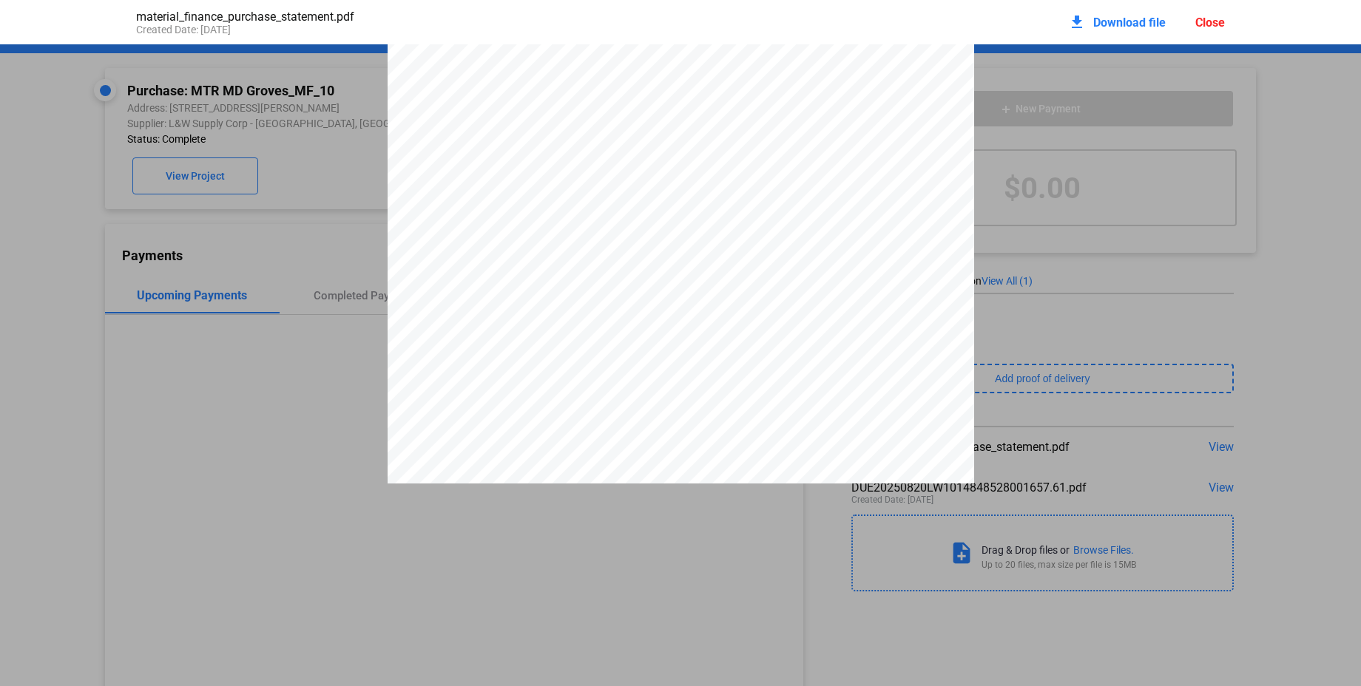
drag, startPoint x: 688, startPoint y: 433, endPoint x: 713, endPoint y: 430, distance: 25.3
click at [714, 430] on span "$670.76" at bounding box center [700, 424] width 35 height 11
click at [1211, 18] on div "Close" at bounding box center [1210, 23] width 30 height 14
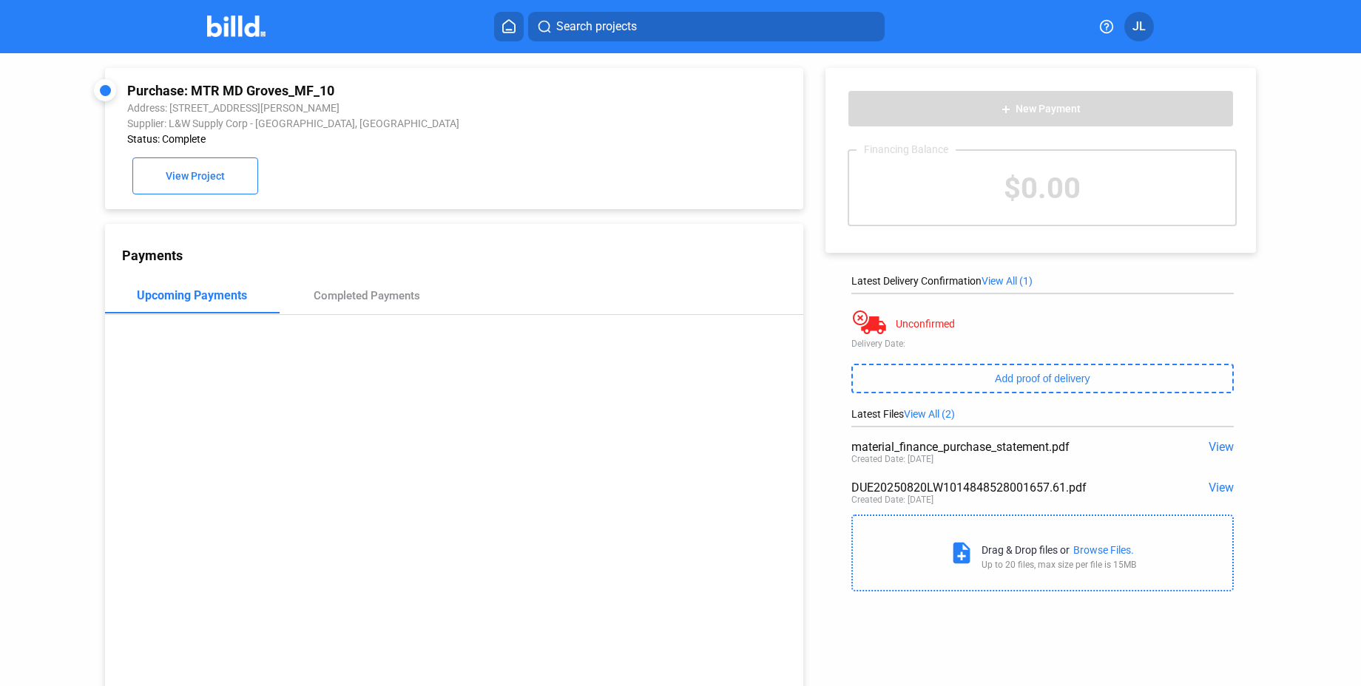
click at [1217, 487] on span "View" at bounding box center [1220, 488] width 25 height 14
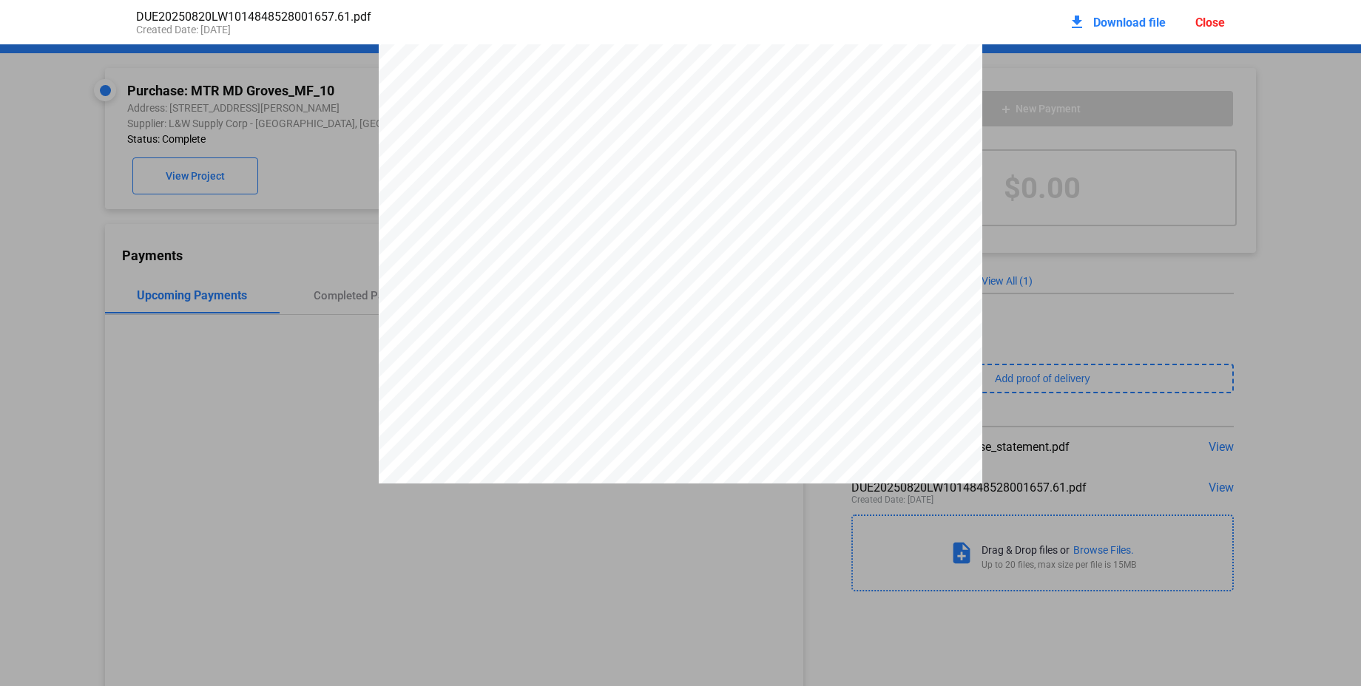
scroll to position [0, 0]
click at [1209, 16] on div "Close" at bounding box center [1210, 23] width 30 height 14
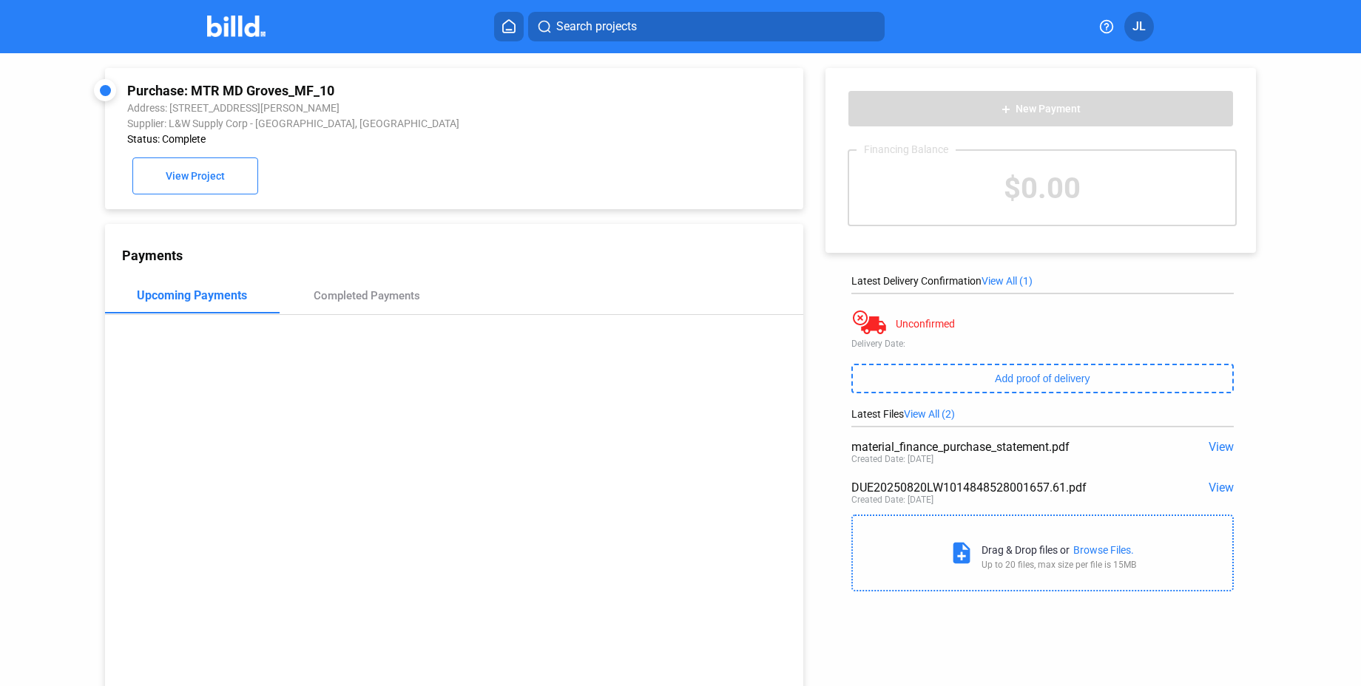
click at [1208, 446] on span "View" at bounding box center [1220, 447] width 25 height 14
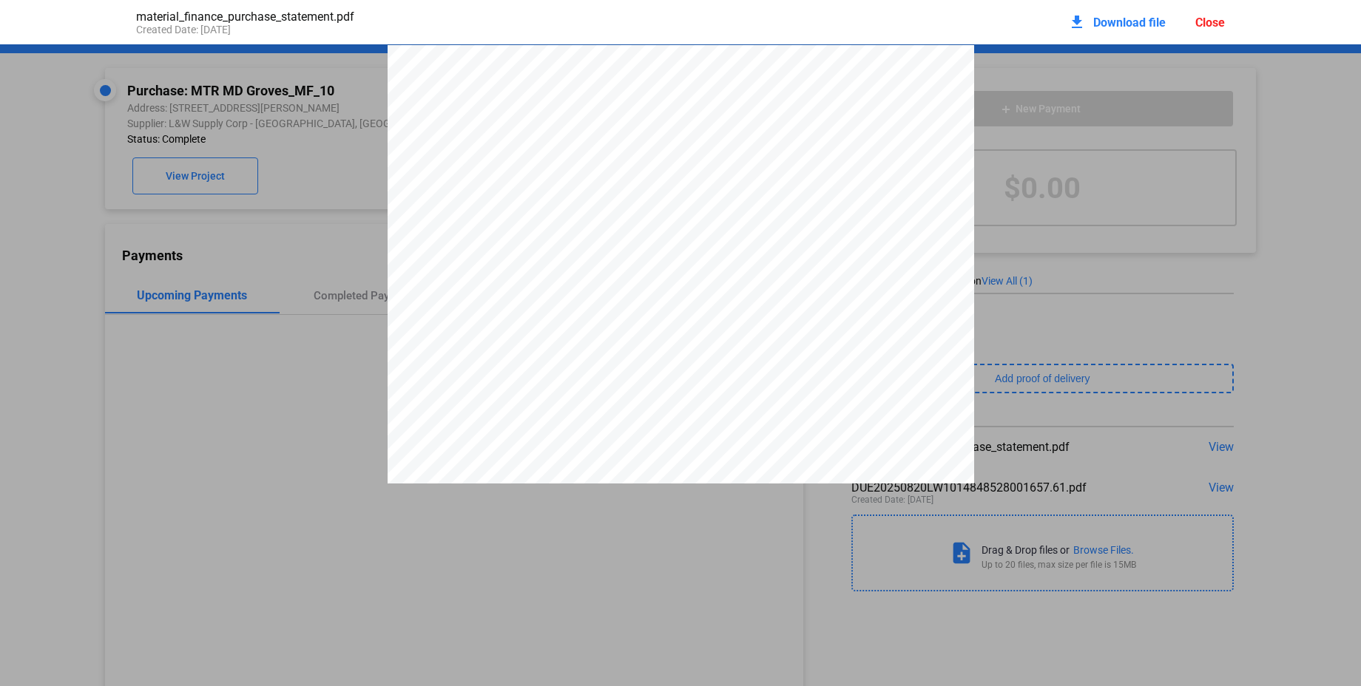
scroll to position [7, 0]
drag, startPoint x: 1204, startPoint y: 16, endPoint x: 1204, endPoint y: 98, distance: 82.8
click at [1204, 16] on div "Close" at bounding box center [1210, 23] width 30 height 14
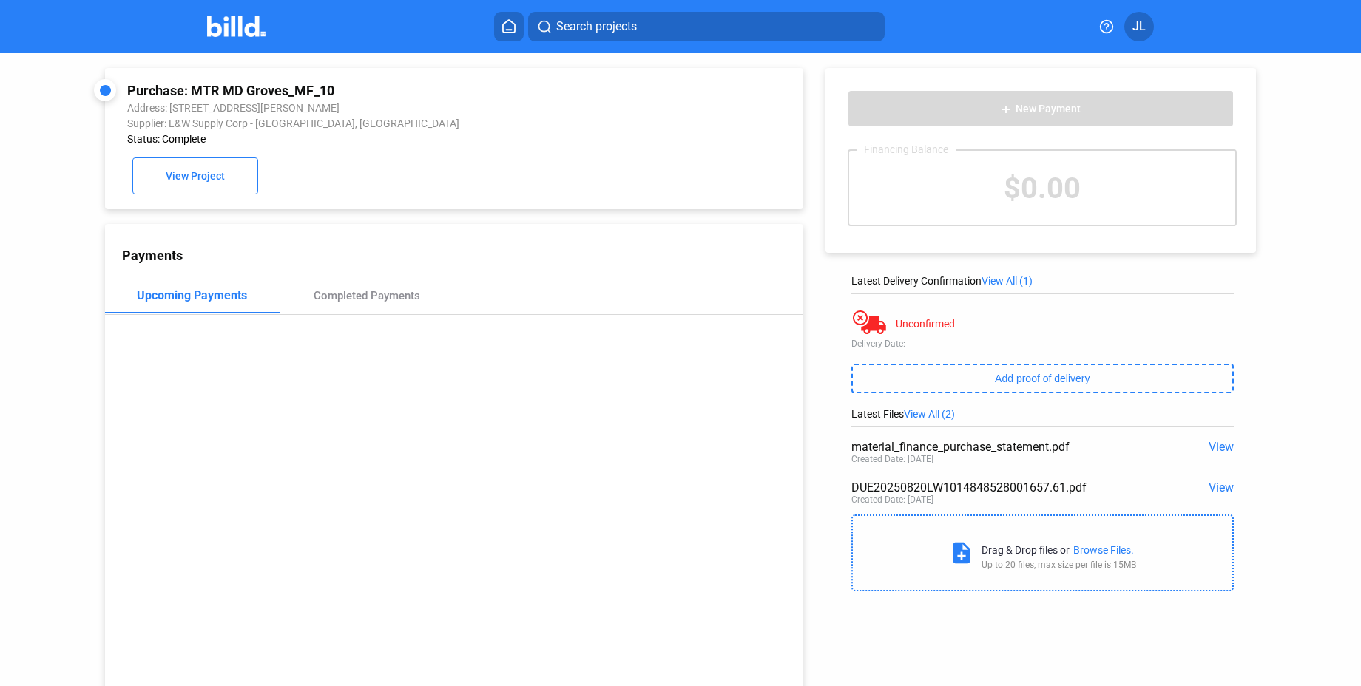
click at [1217, 487] on span "View" at bounding box center [1220, 488] width 25 height 14
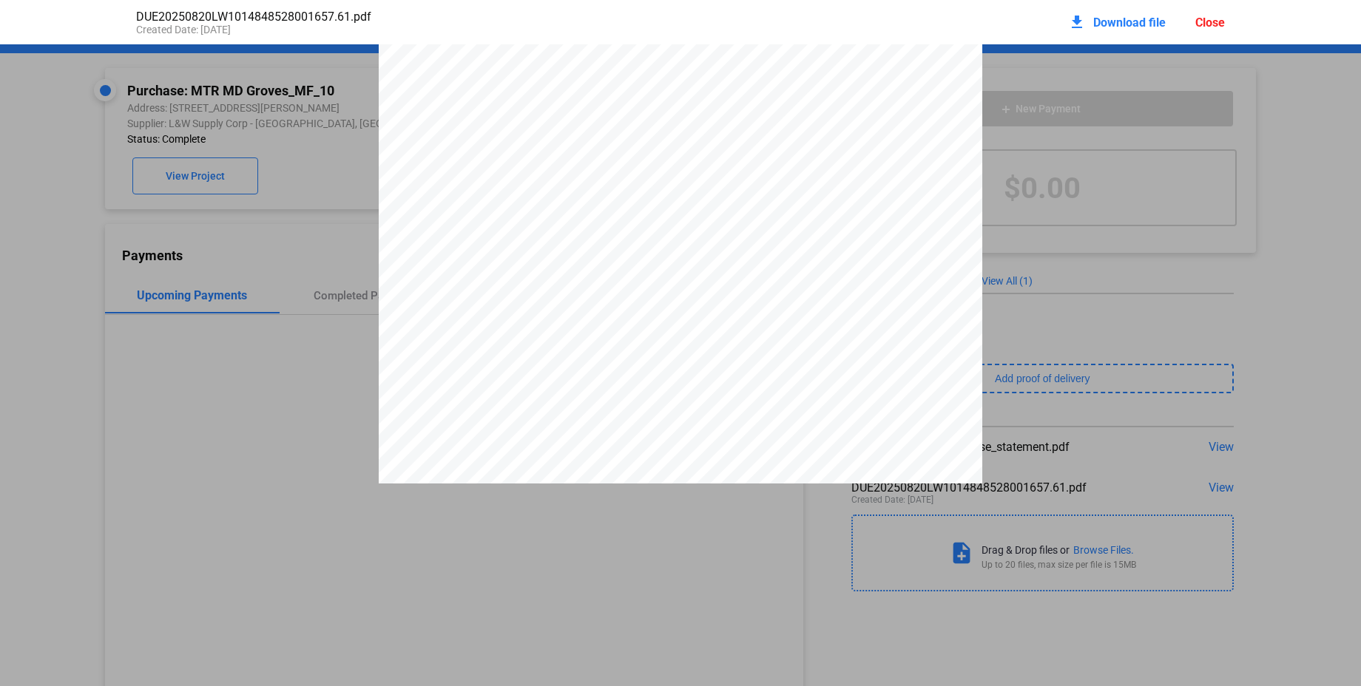
scroll to position [0, 0]
click at [1208, 24] on div "Close" at bounding box center [1210, 23] width 30 height 14
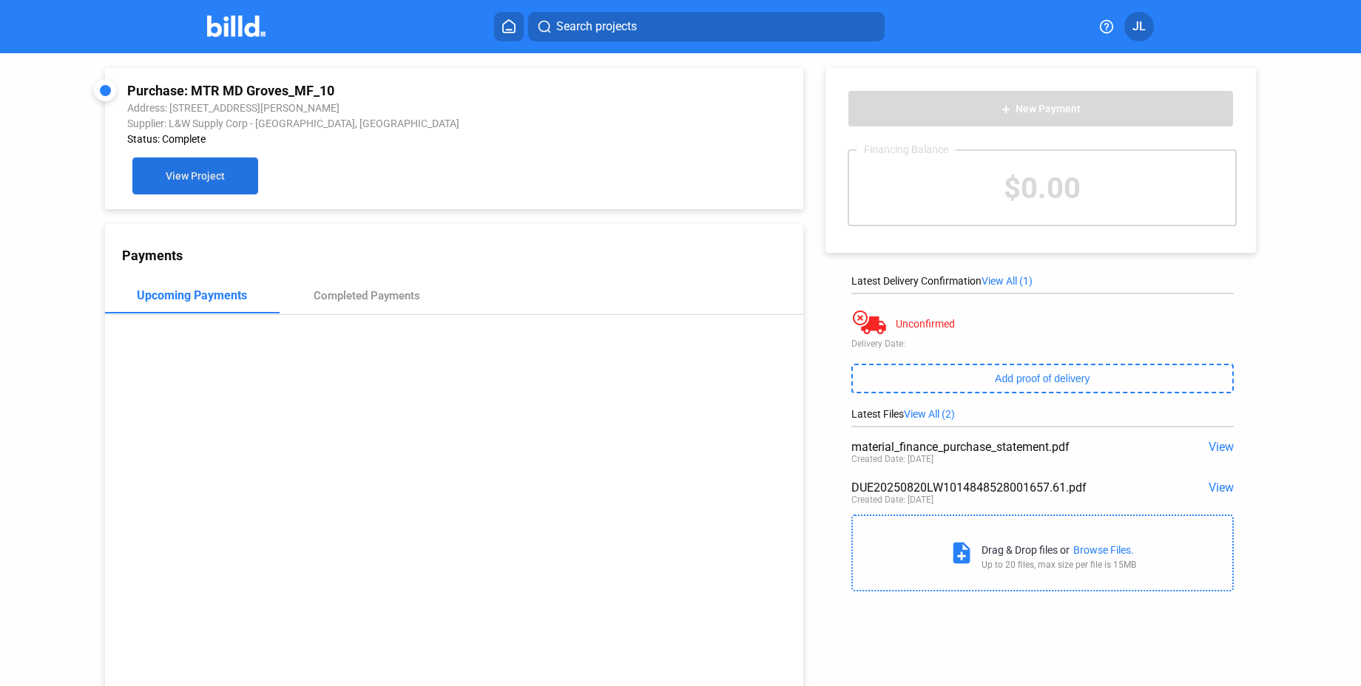
click at [201, 175] on span "View Project" at bounding box center [195, 177] width 59 height 12
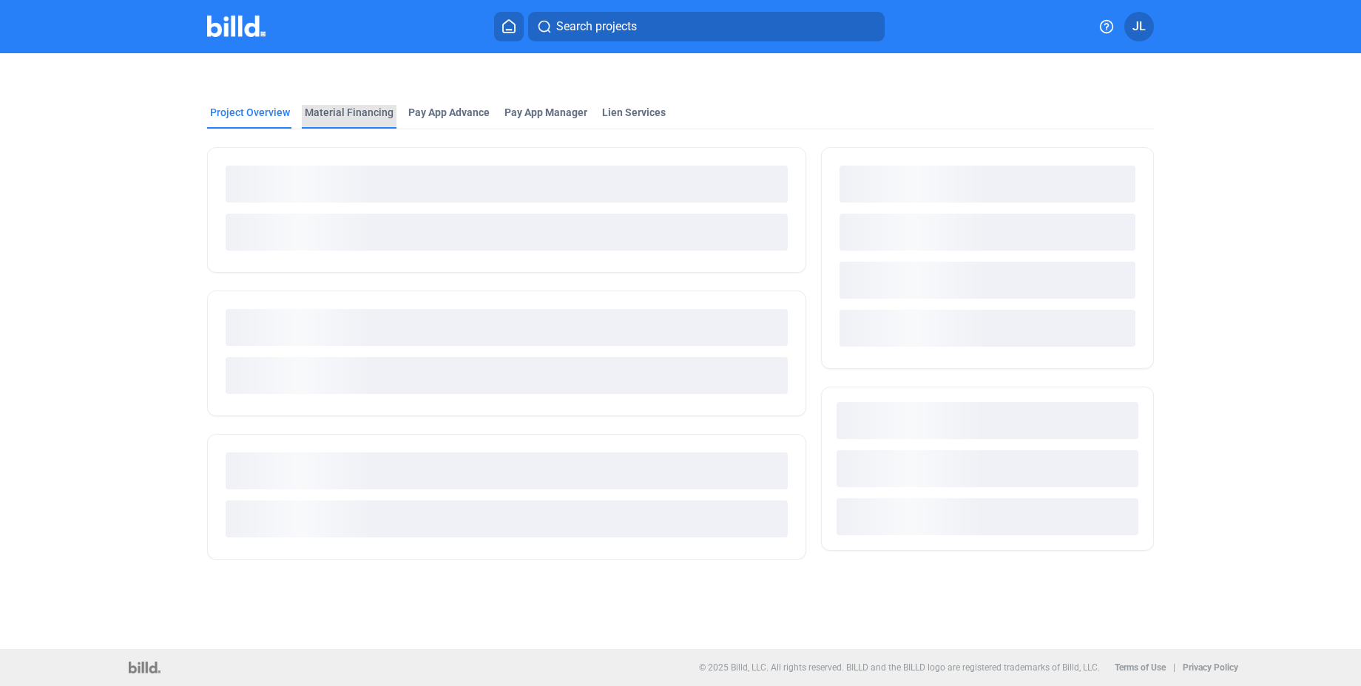
click at [360, 125] on div "Material Financing" at bounding box center [349, 117] width 95 height 24
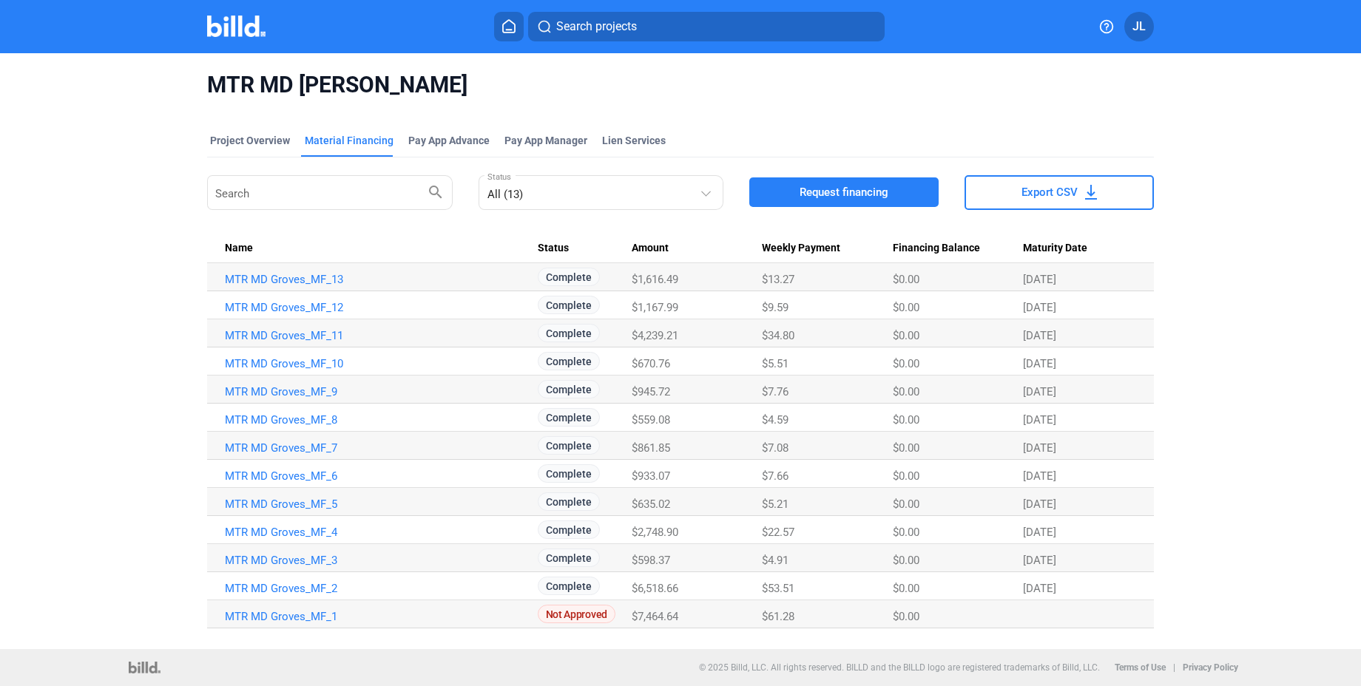
click at [282, 270] on td "MTR MD Groves_MF_13" at bounding box center [372, 277] width 331 height 28
click at [291, 276] on link "MTR MD Groves_MF_13" at bounding box center [381, 279] width 313 height 13
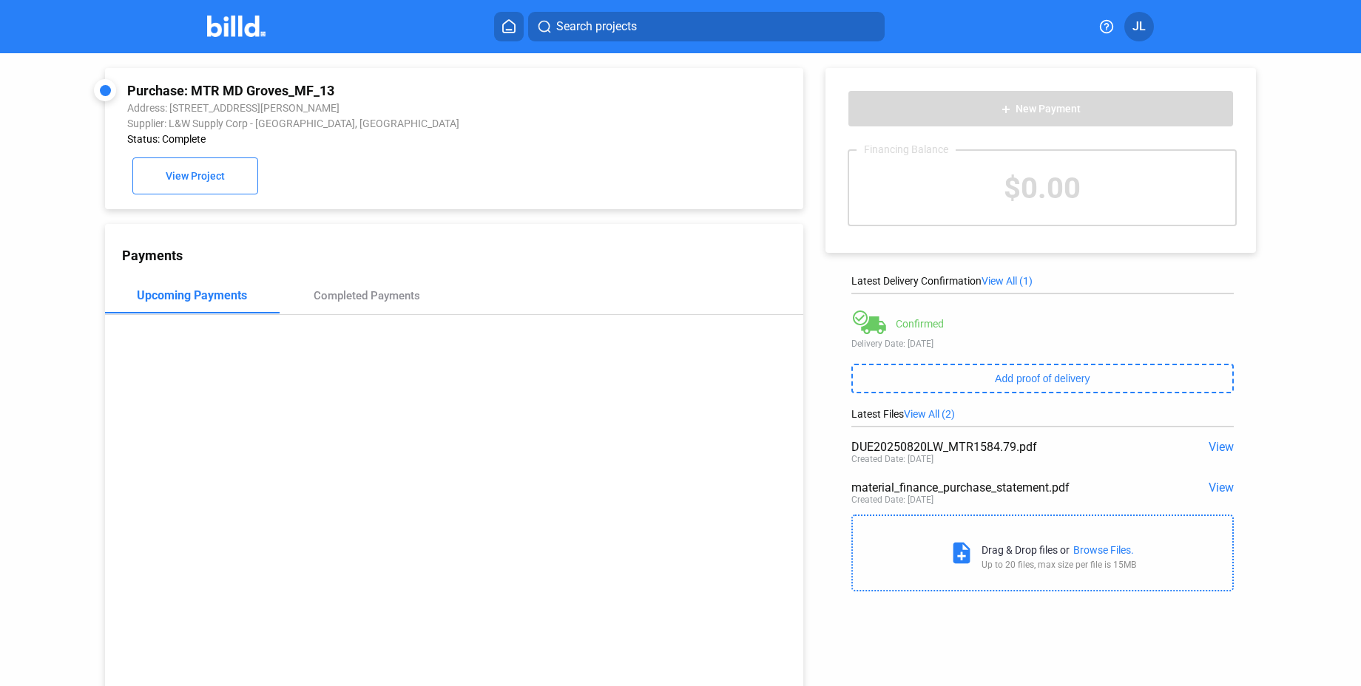
click at [1219, 447] on span "View" at bounding box center [1220, 447] width 25 height 14
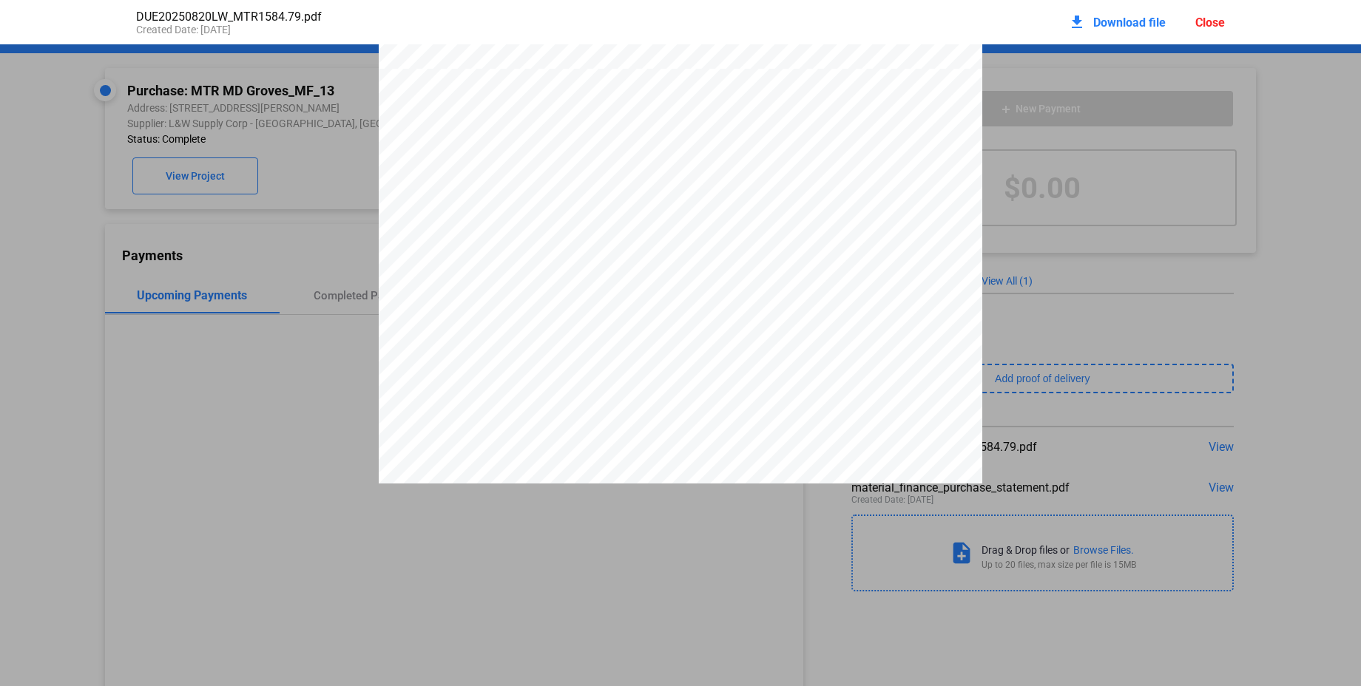
scroll to position [751, 0]
click at [1219, 22] on div "Close" at bounding box center [1210, 23] width 30 height 14
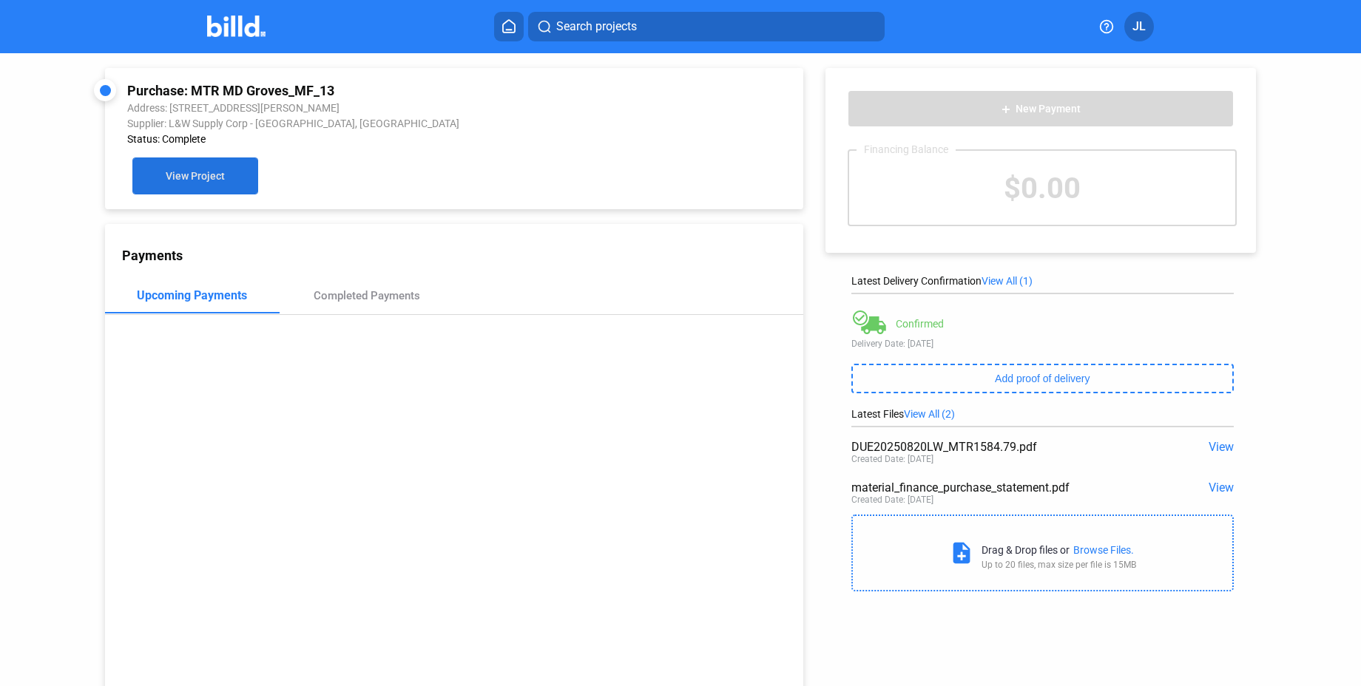
click at [193, 160] on button "View Project" at bounding box center [195, 176] width 126 height 37
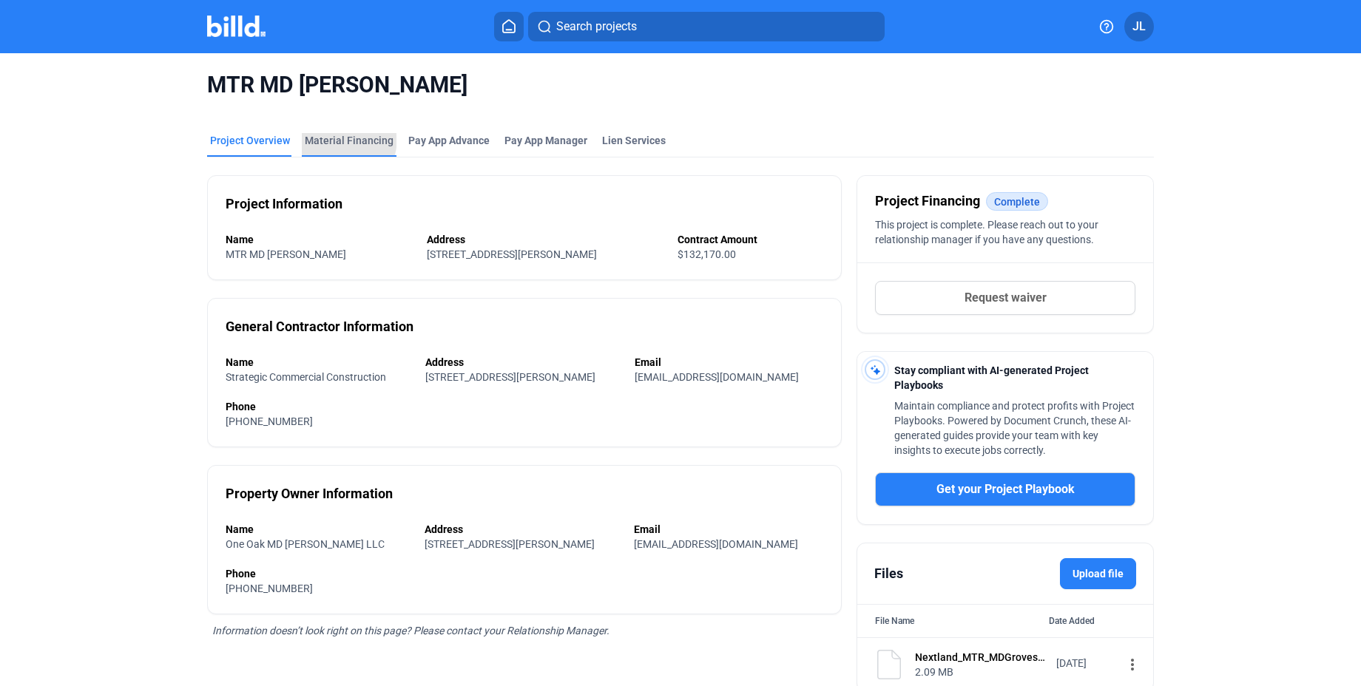
click at [328, 138] on div "Material Financing" at bounding box center [349, 140] width 89 height 15
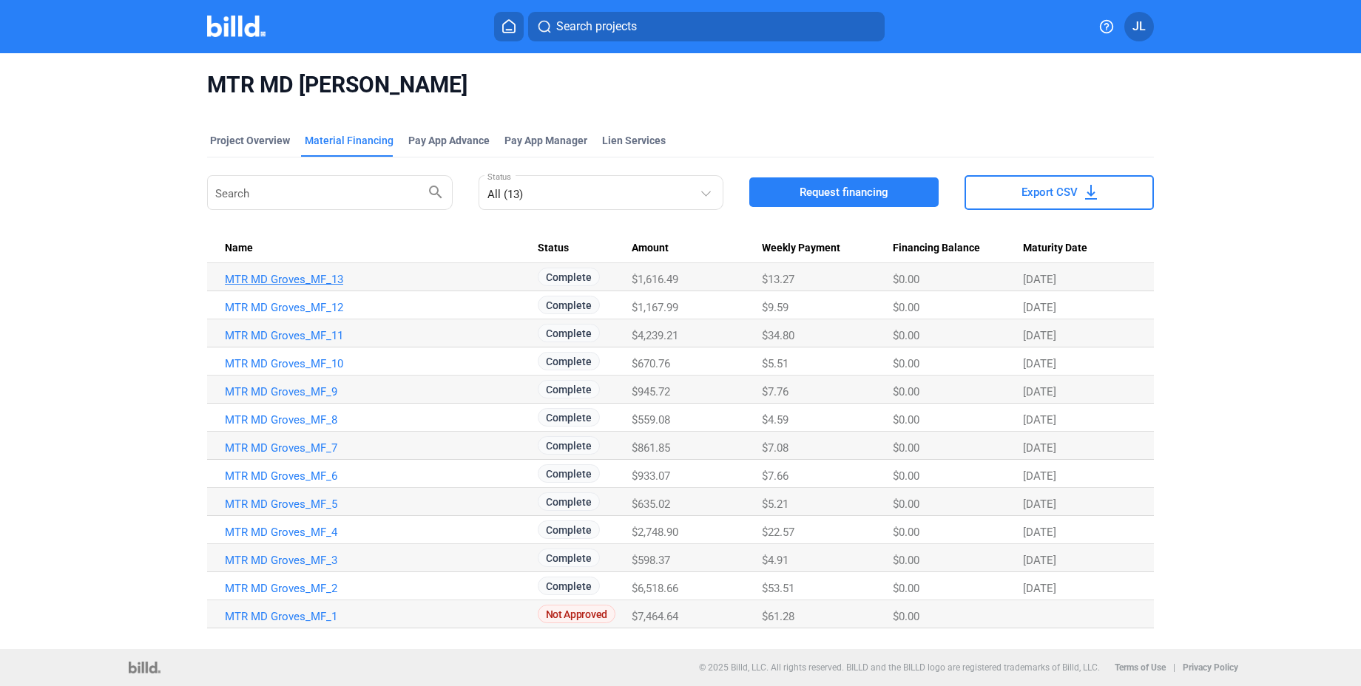
click at [305, 280] on link "MTR MD Groves_MF_13" at bounding box center [381, 279] width 313 height 13
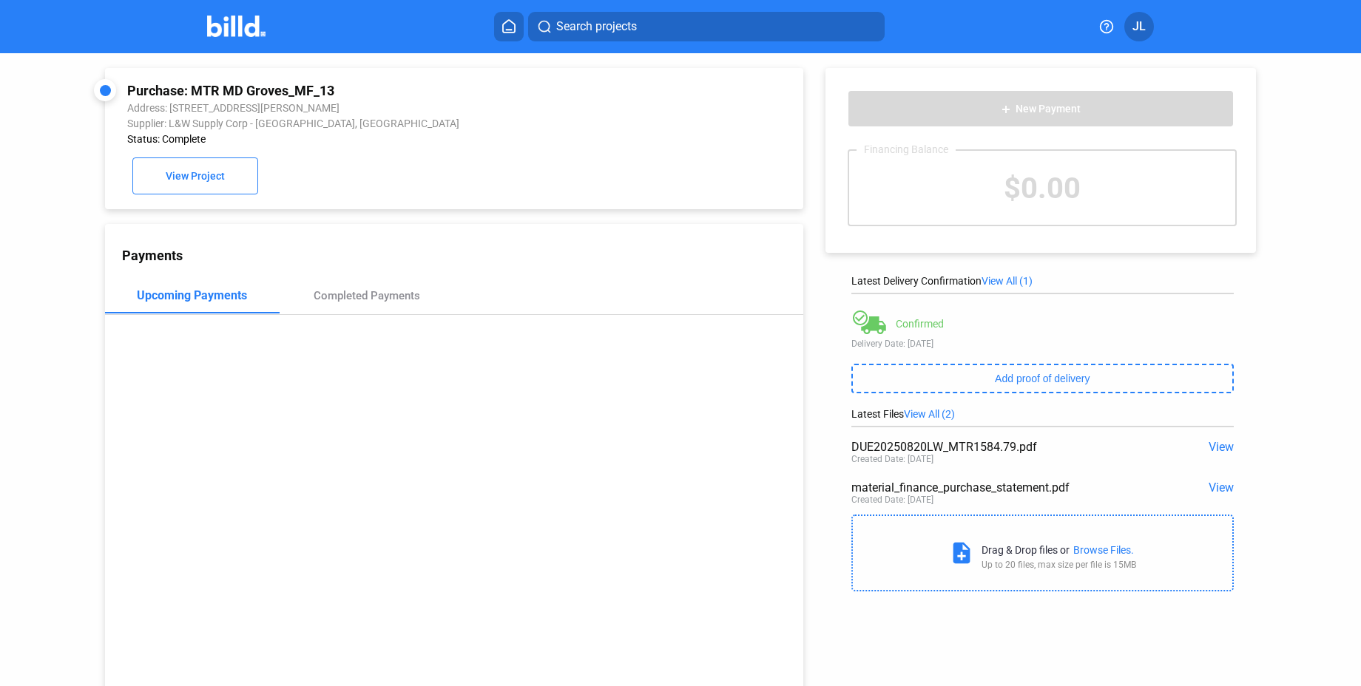
click at [1214, 444] on span "View" at bounding box center [1220, 447] width 25 height 14
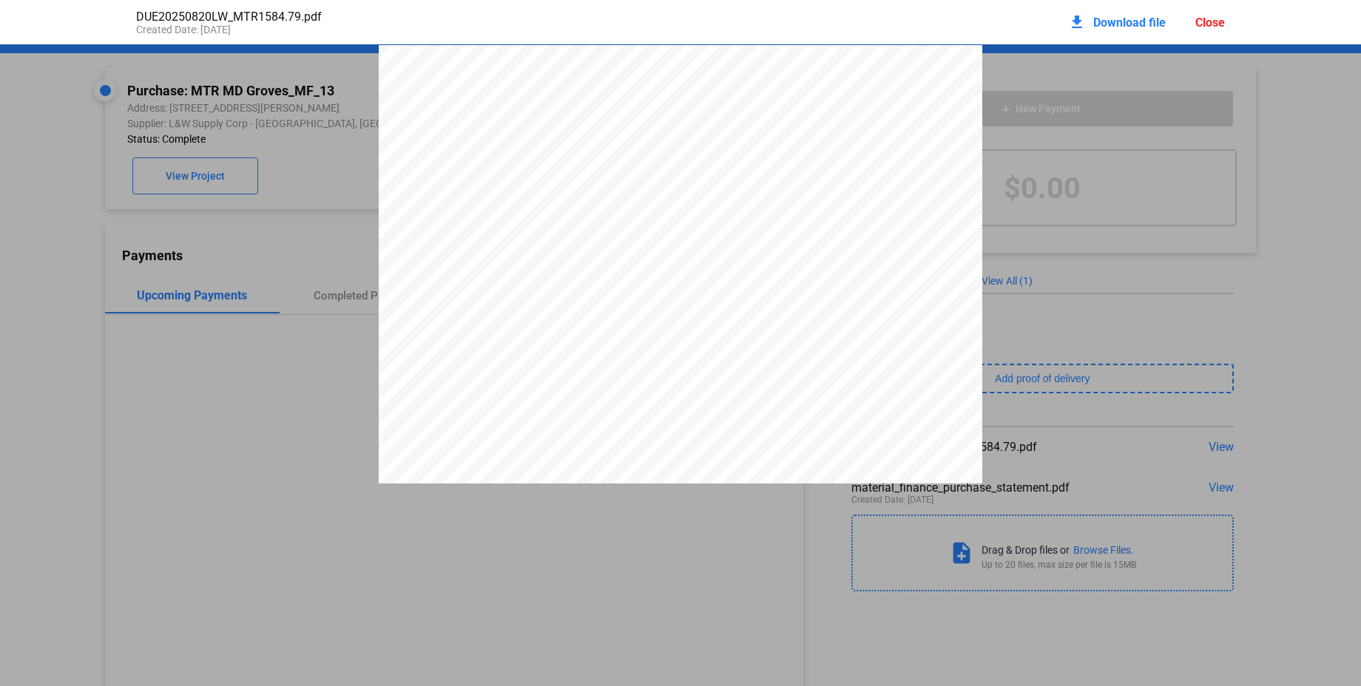
scroll to position [7, 0]
click at [1205, 27] on div "Close" at bounding box center [1210, 23] width 30 height 14
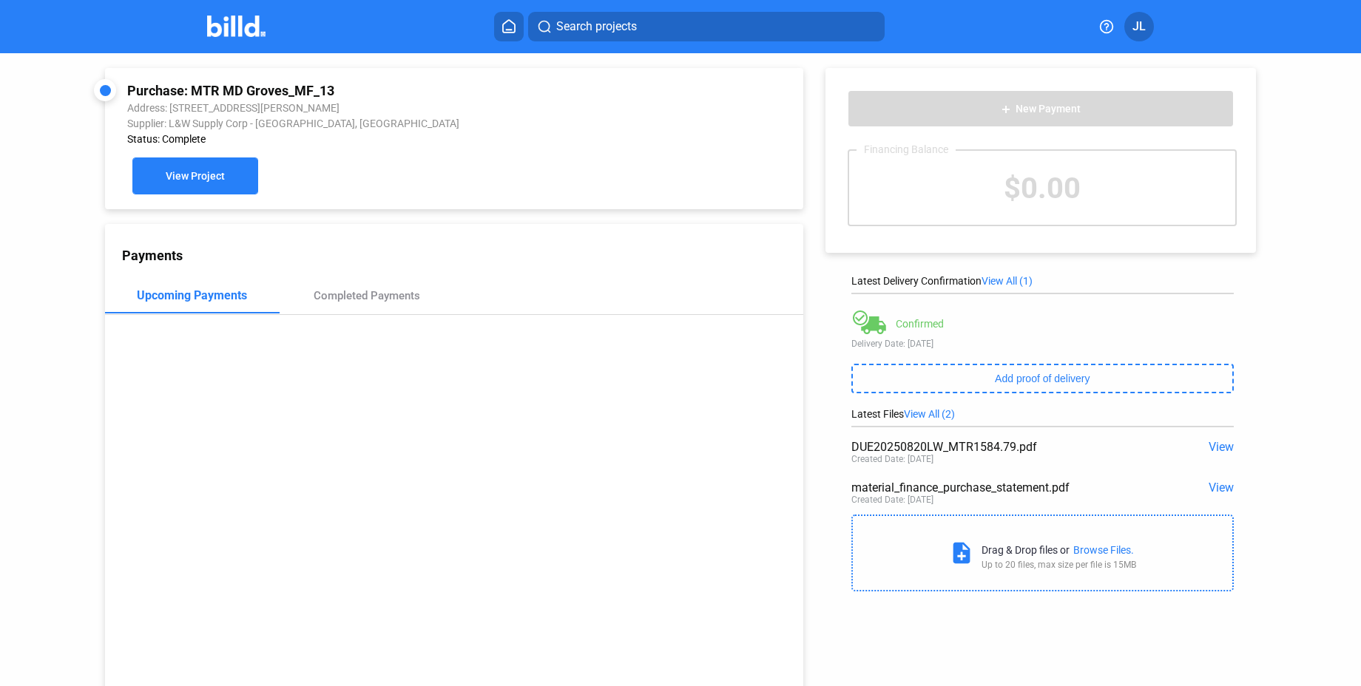
click at [211, 166] on button "View Project" at bounding box center [195, 176] width 126 height 37
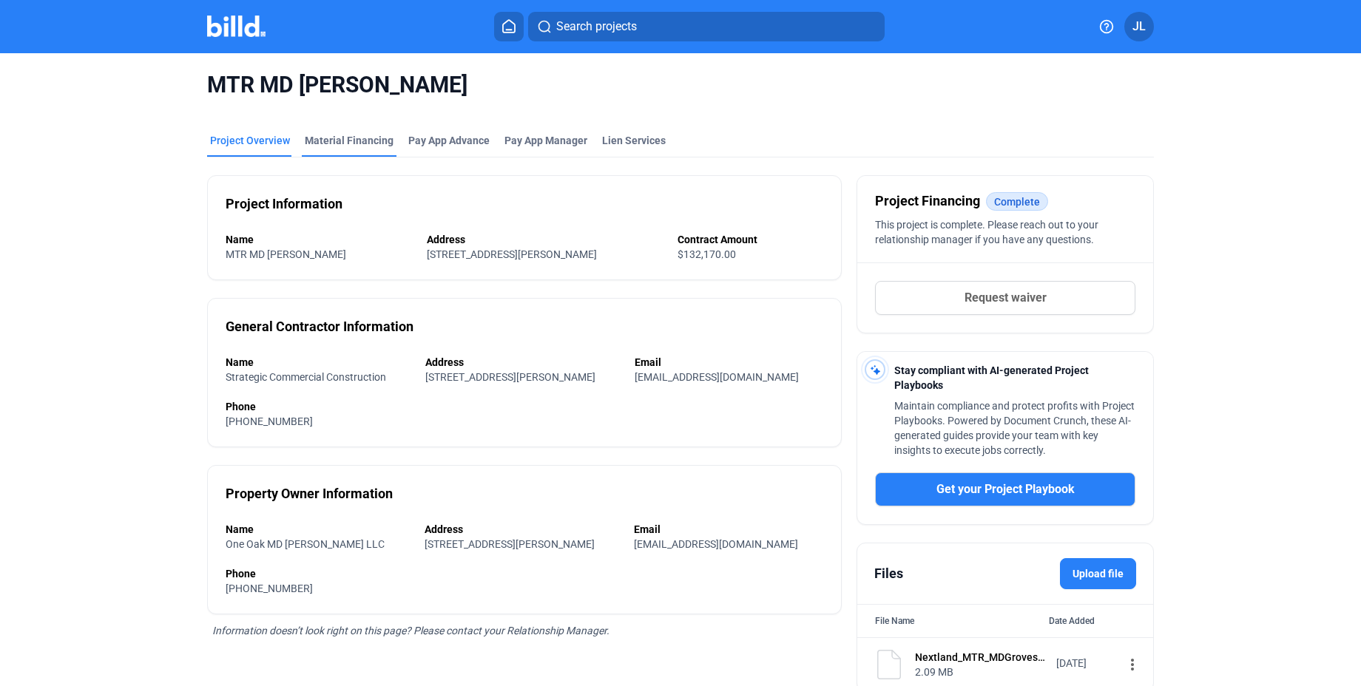
click at [360, 141] on div "Material Financing" at bounding box center [349, 140] width 89 height 15
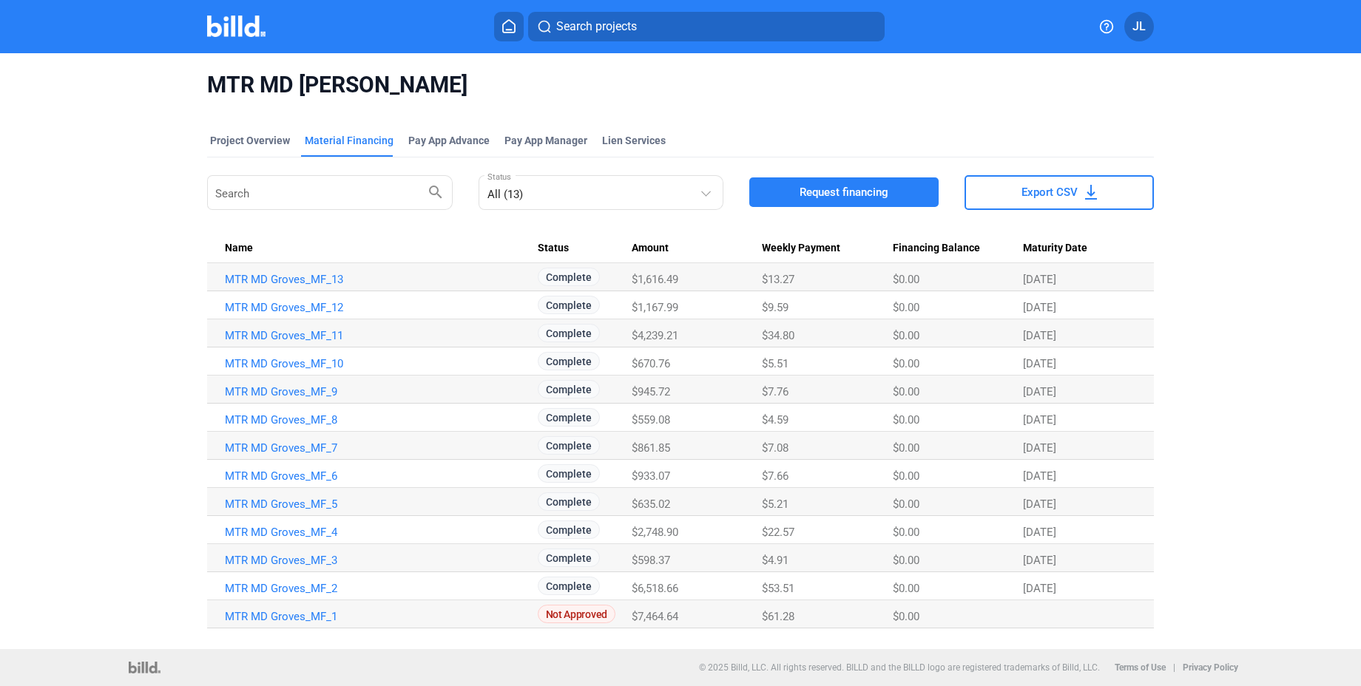
click at [311, 398] on td "MTR MD Groves_MF_9" at bounding box center [372, 390] width 331 height 28
click at [312, 393] on link "MTR MD Groves_MF_9" at bounding box center [381, 391] width 313 height 13
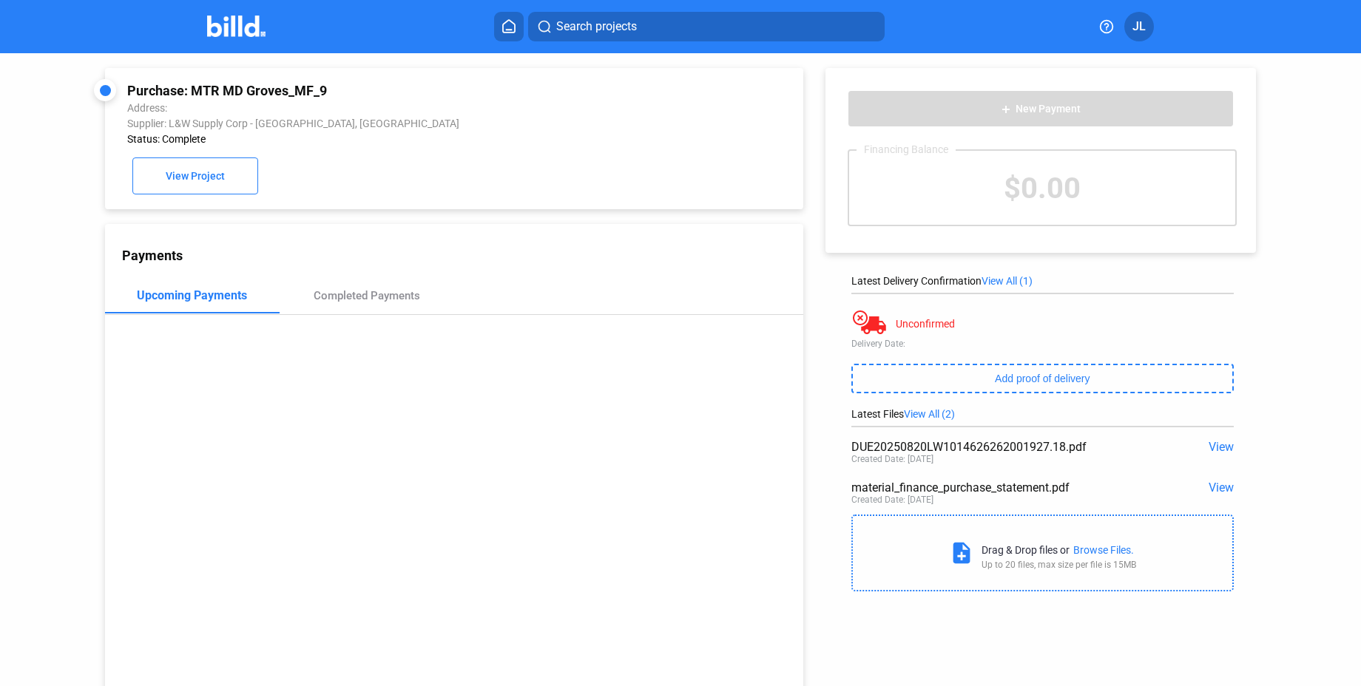
click at [1211, 445] on span "View" at bounding box center [1220, 447] width 25 height 14
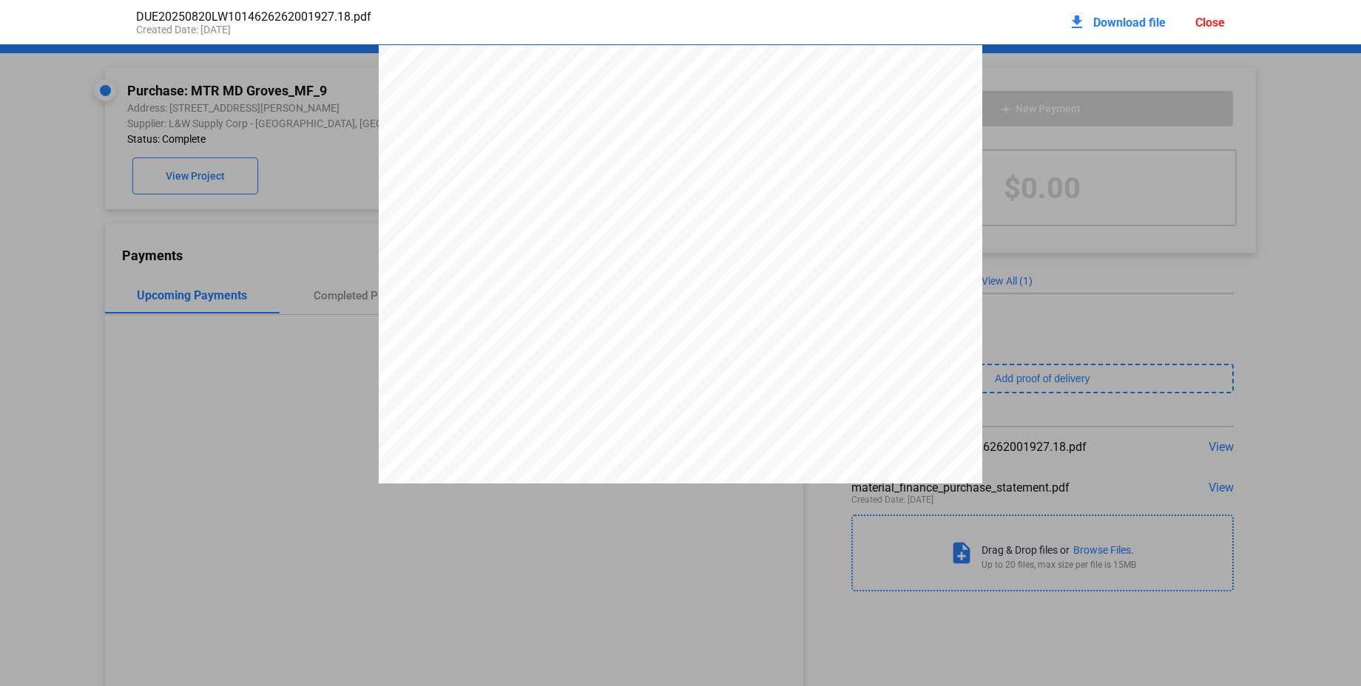
scroll to position [7, 0]
click at [1202, 25] on div "Close" at bounding box center [1210, 23] width 30 height 14
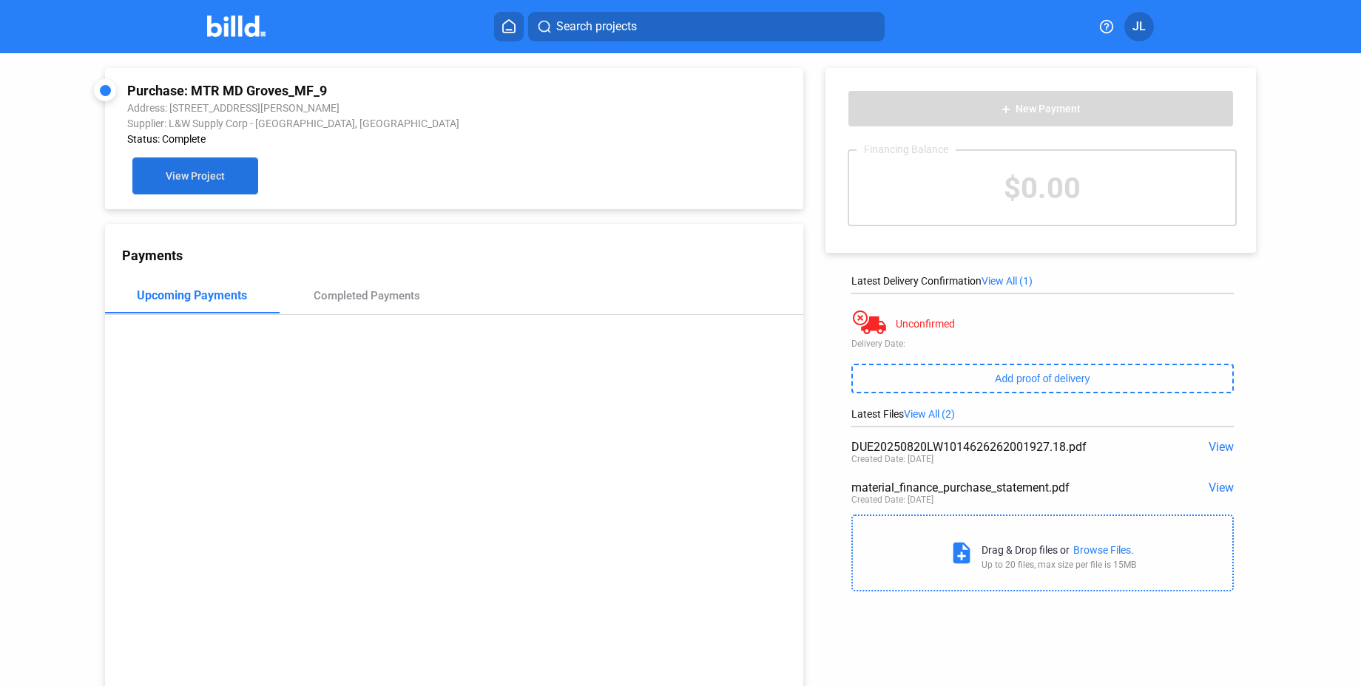
click at [166, 171] on span "View Project" at bounding box center [195, 177] width 59 height 12
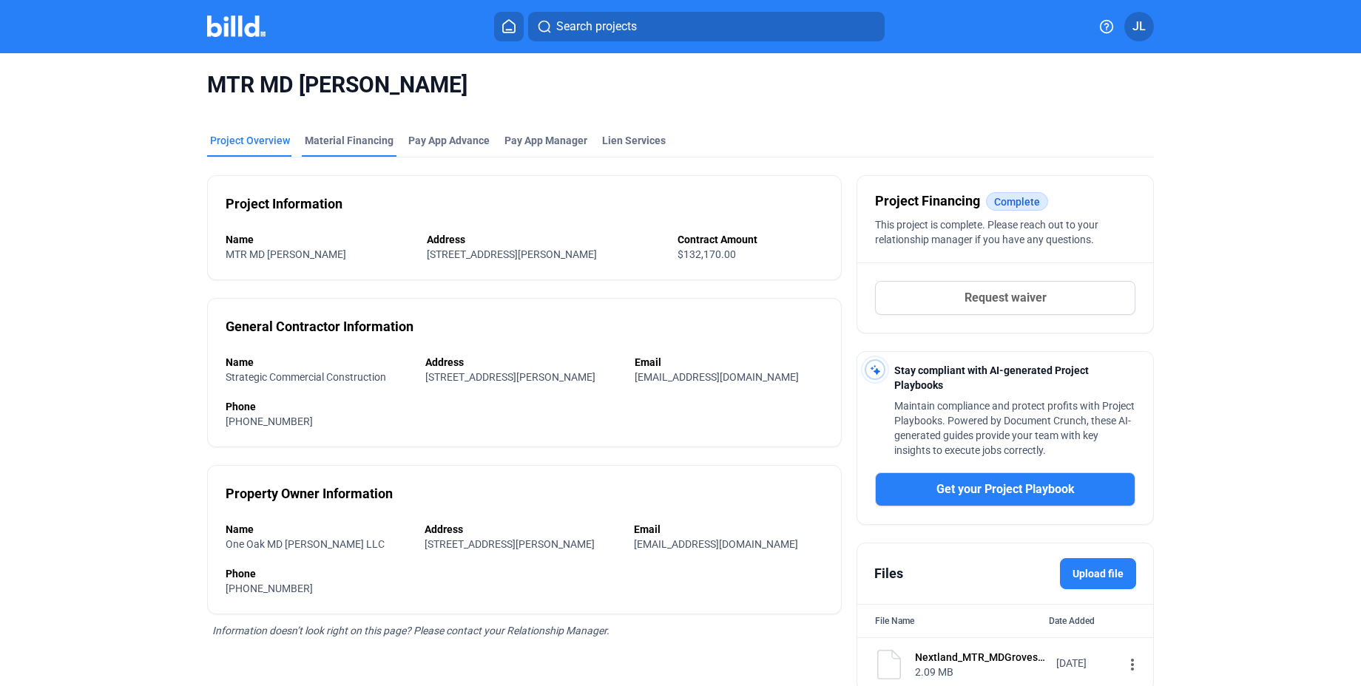
click at [324, 140] on div "Material Financing" at bounding box center [349, 140] width 89 height 15
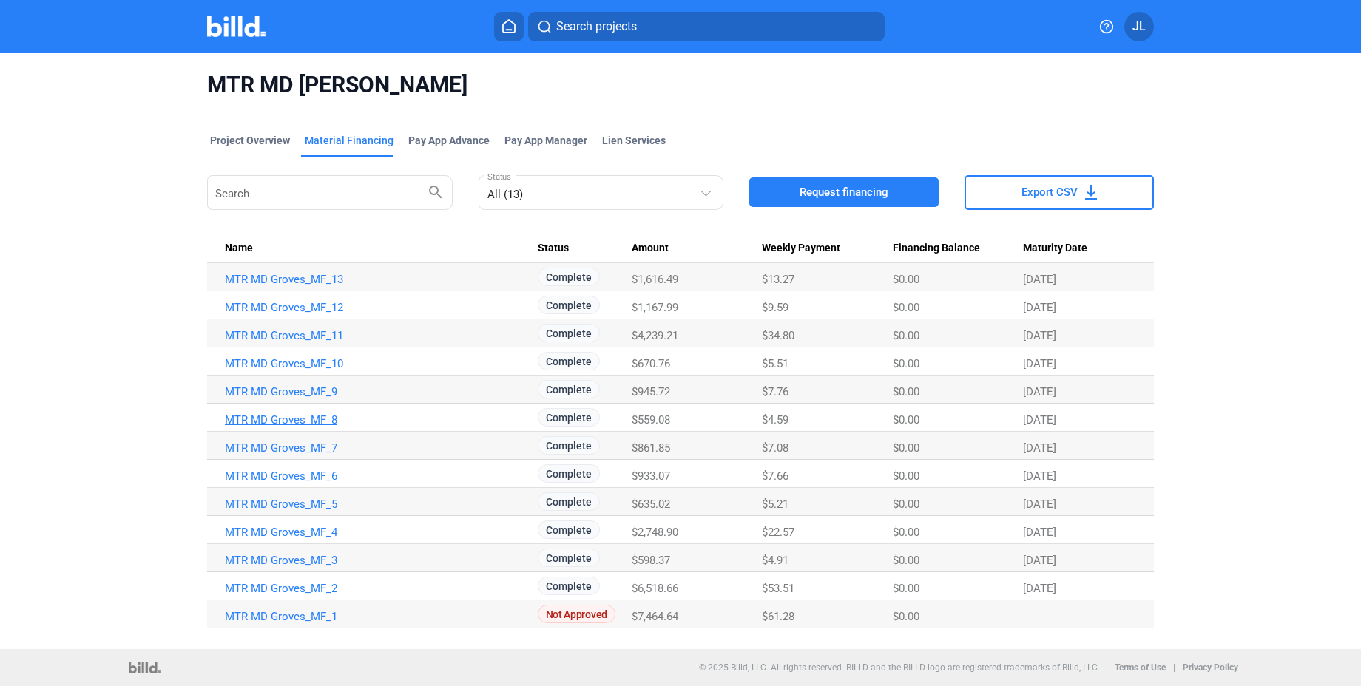
click at [299, 422] on link "MTR MD Groves_MF_8" at bounding box center [381, 419] width 313 height 13
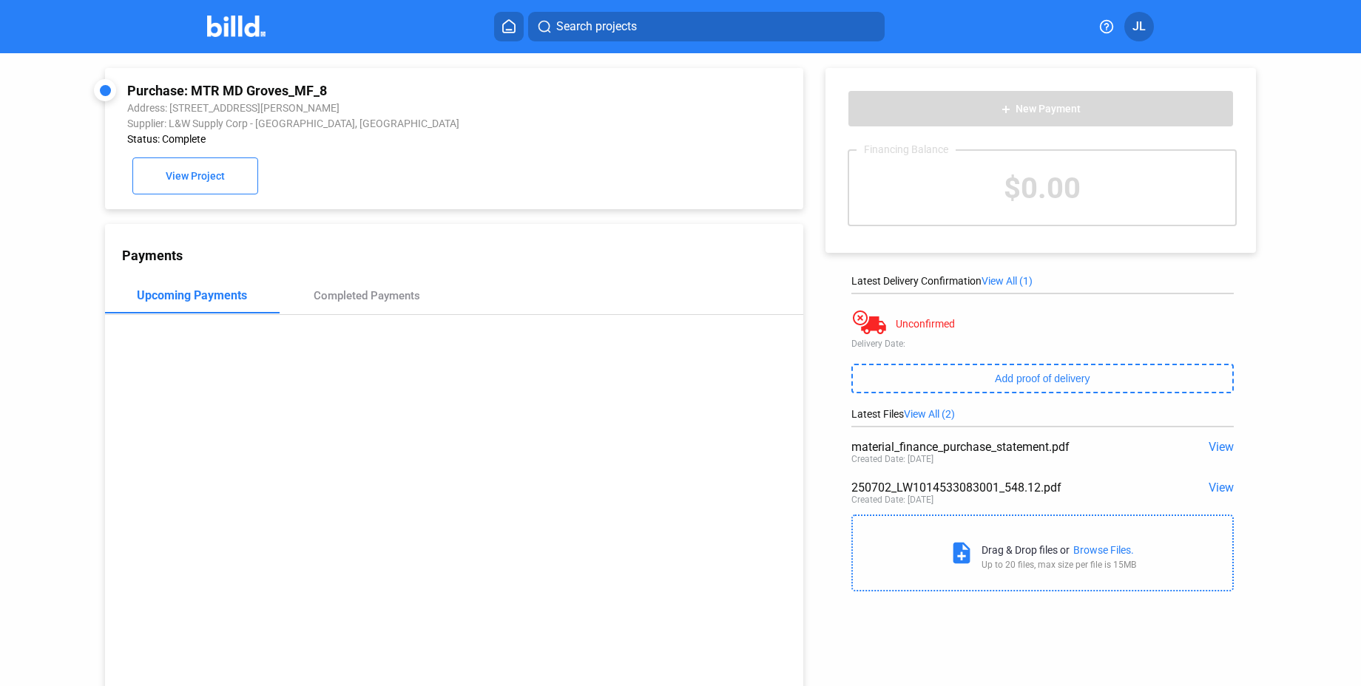
click at [1223, 446] on span "View" at bounding box center [1220, 447] width 25 height 14
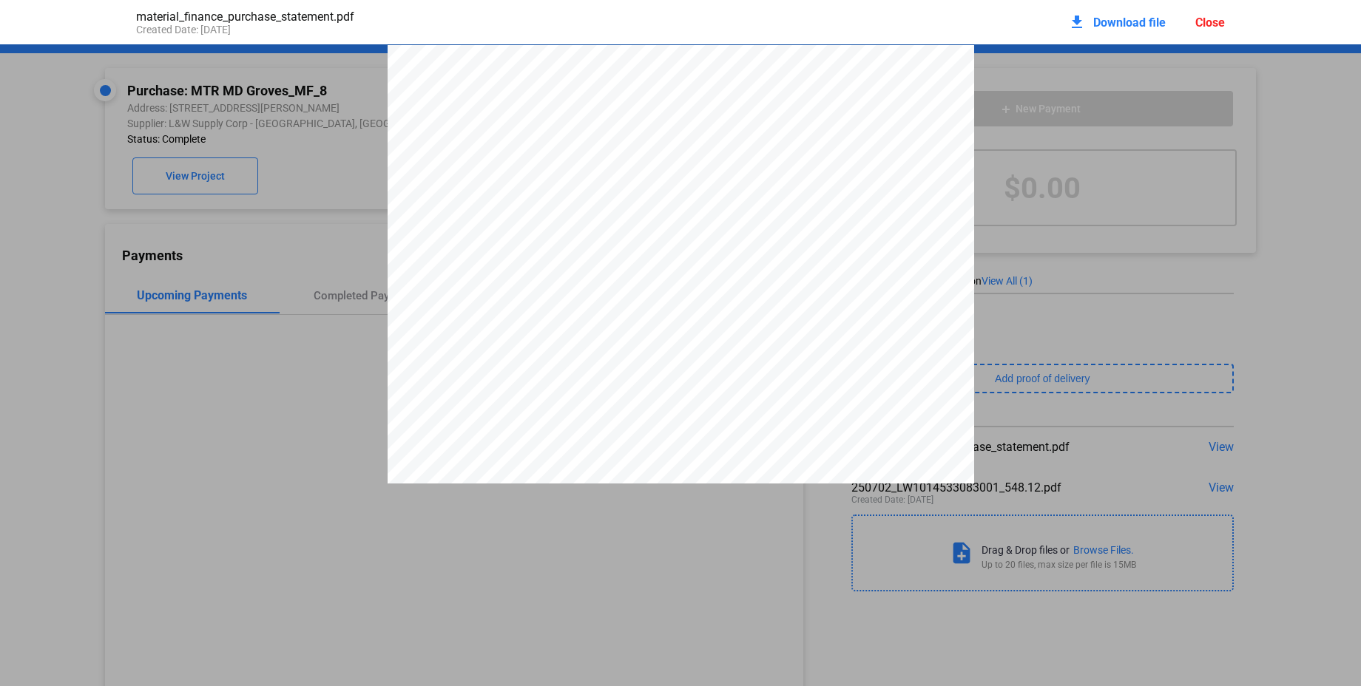
scroll to position [7, 0]
drag, startPoint x: 686, startPoint y: 442, endPoint x: 702, endPoint y: 441, distance: 16.3
click at [713, 440] on span "$559.08" at bounding box center [700, 434] width 35 height 11
drag, startPoint x: 1236, startPoint y: 30, endPoint x: 1224, endPoint y: 25, distance: 13.3
click at [1236, 30] on div "material_finance_purchase_statement.pdf Created Date: [DATE] download Download …" at bounding box center [680, 22] width 1118 height 44
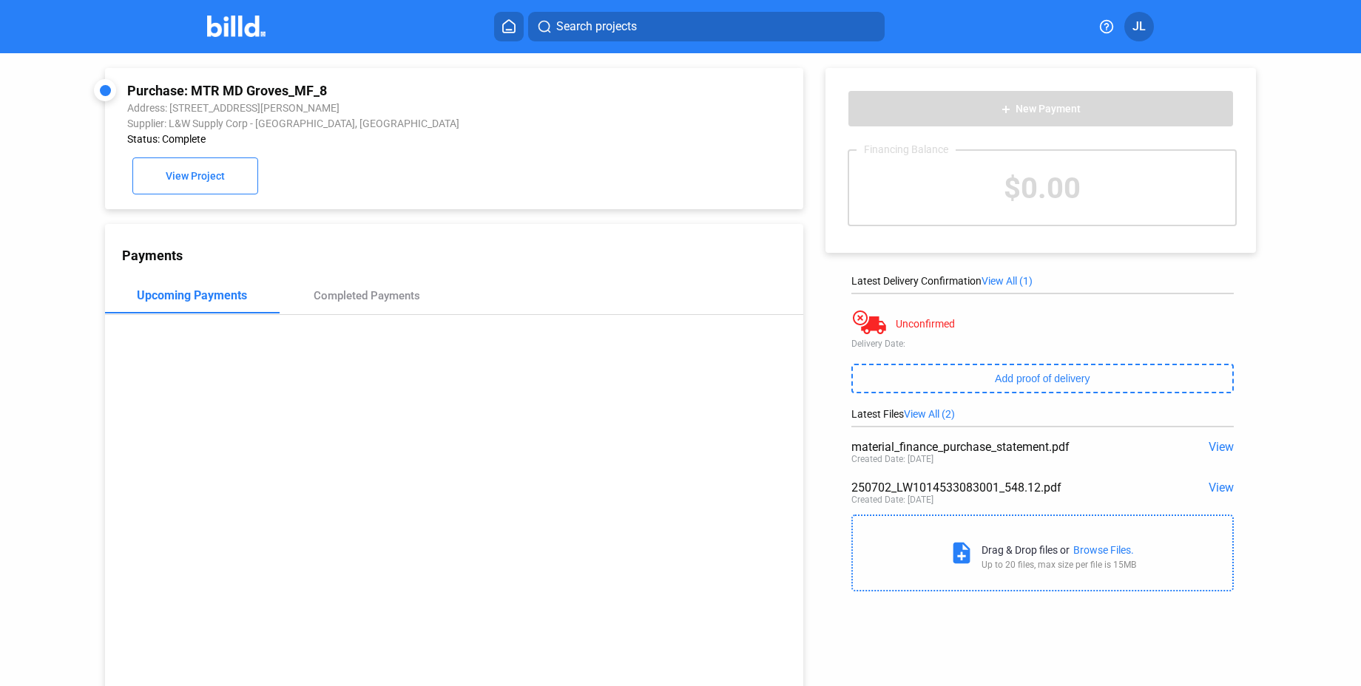
drag, startPoint x: 1216, startPoint y: 24, endPoint x: 1176, endPoint y: 24, distance: 40.7
click at [1216, 24] on div "Search projects JL" at bounding box center [680, 27] width 1148 height 30
drag, startPoint x: 130, startPoint y: 92, endPoint x: 290, endPoint y: 89, distance: 159.8
click at [334, 89] on div "Purchase: MTR MD Groves_MF_8" at bounding box center [388, 91] width 523 height 16
click at [192, 87] on div "Purchase: MTR MD Groves_MF_8" at bounding box center [388, 91] width 523 height 16
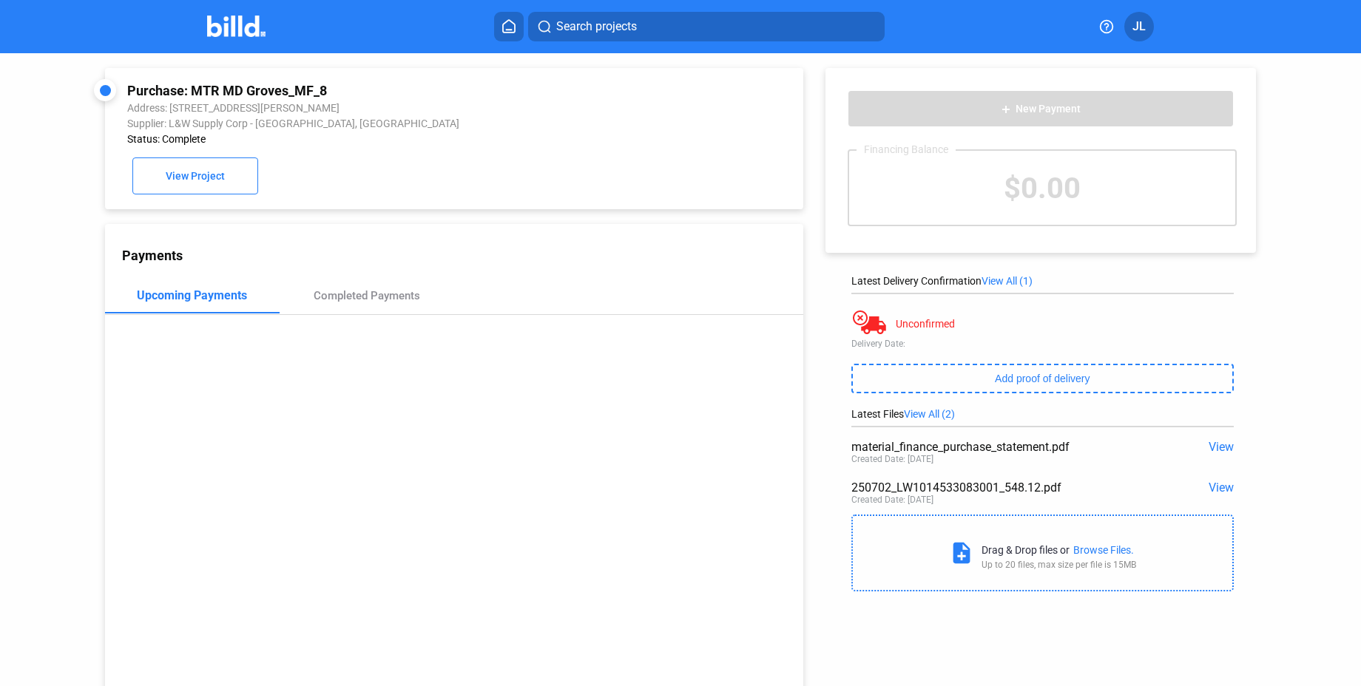
drag, startPoint x: 190, startPoint y: 88, endPoint x: 322, endPoint y: 89, distance: 132.4
click at [329, 89] on div "Purchase: MTR MD Groves_MF_8" at bounding box center [388, 91] width 523 height 16
copy div "MTR MD Groves_MF_8"
click at [1214, 446] on span "View" at bounding box center [1220, 446] width 25 height 14
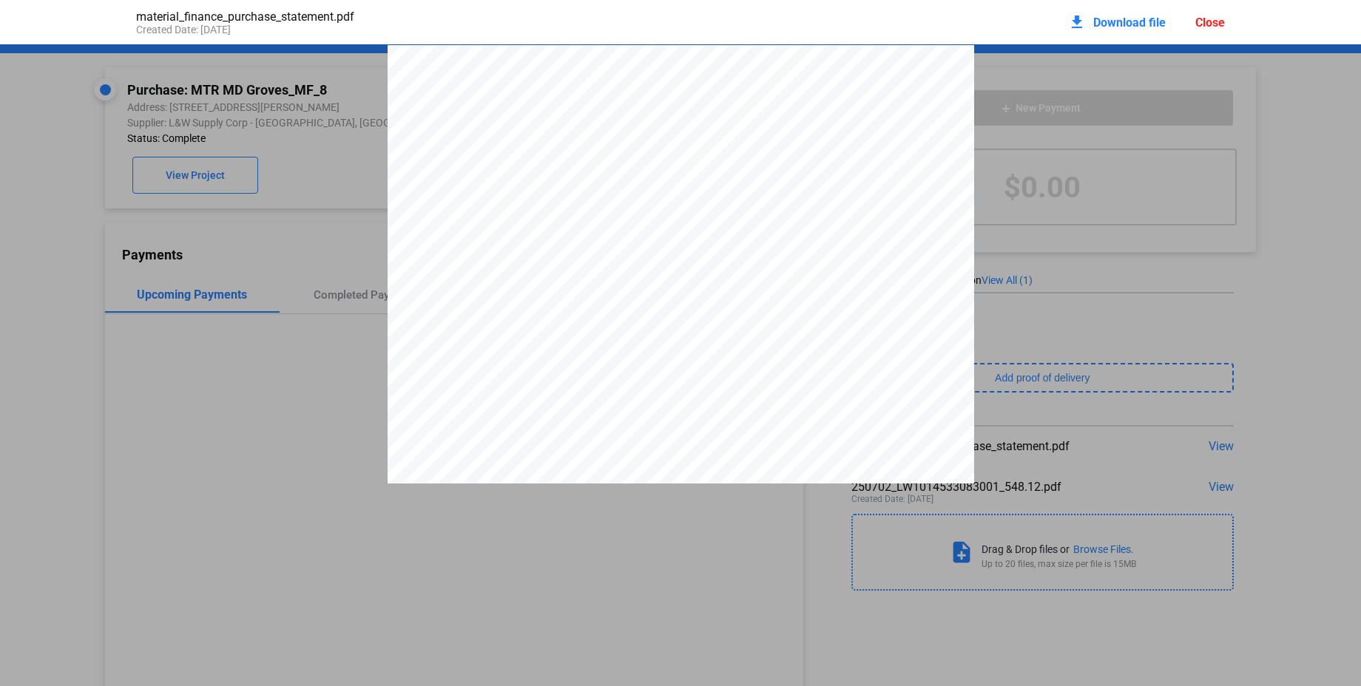
scroll to position [7, 0]
click at [1120, 13] on div "download Download file" at bounding box center [1117, 22] width 98 height 33
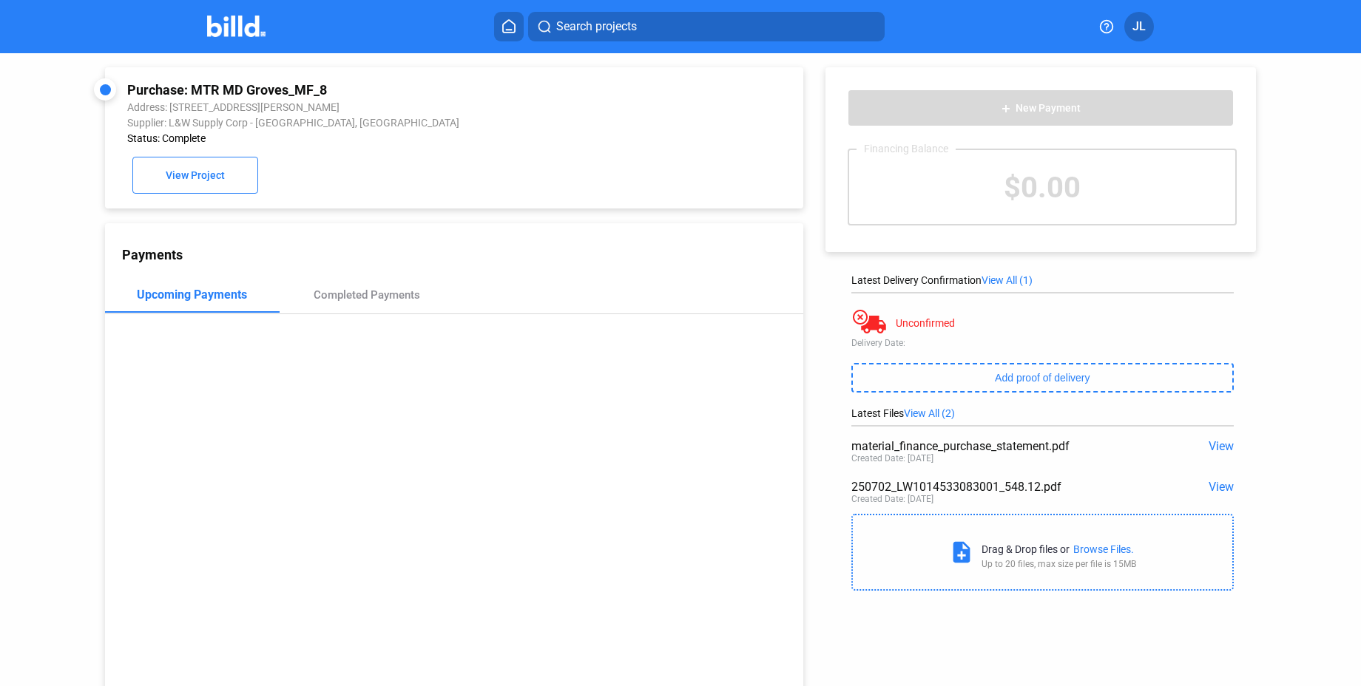
click at [1219, 440] on span "View" at bounding box center [1220, 446] width 25 height 14
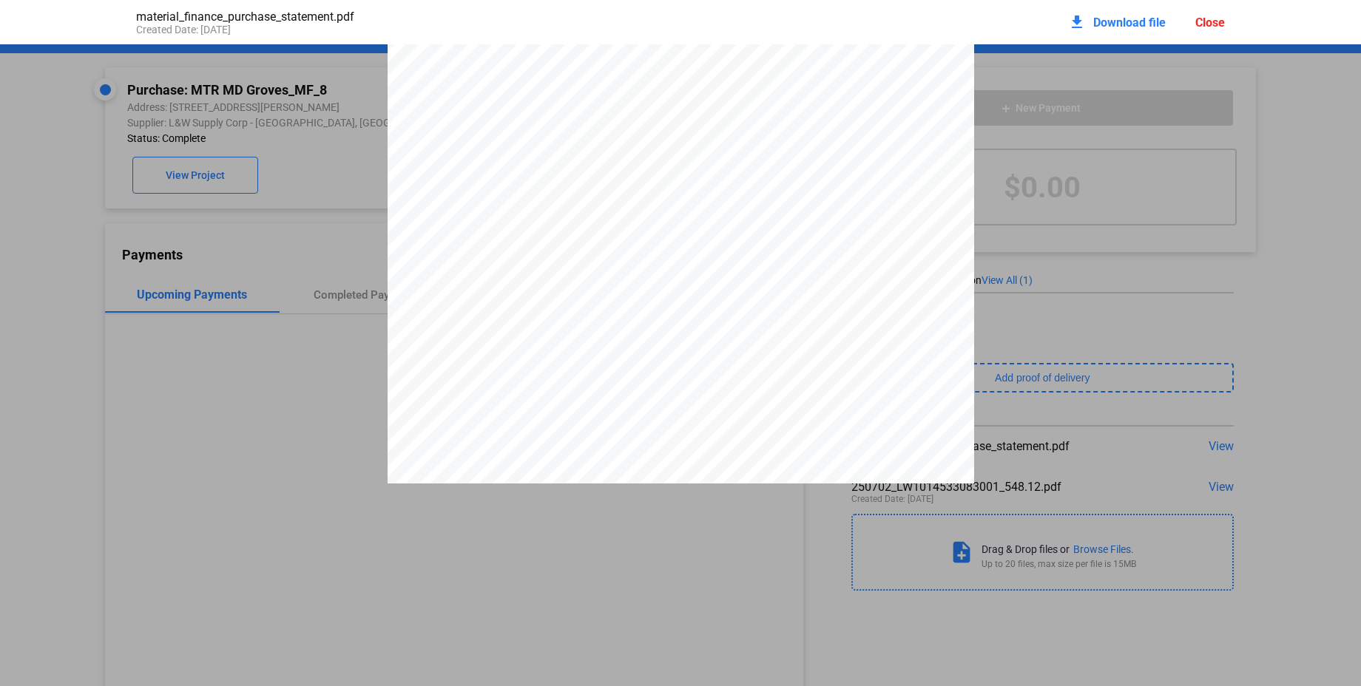
click at [1204, 24] on div "Close" at bounding box center [1210, 23] width 30 height 14
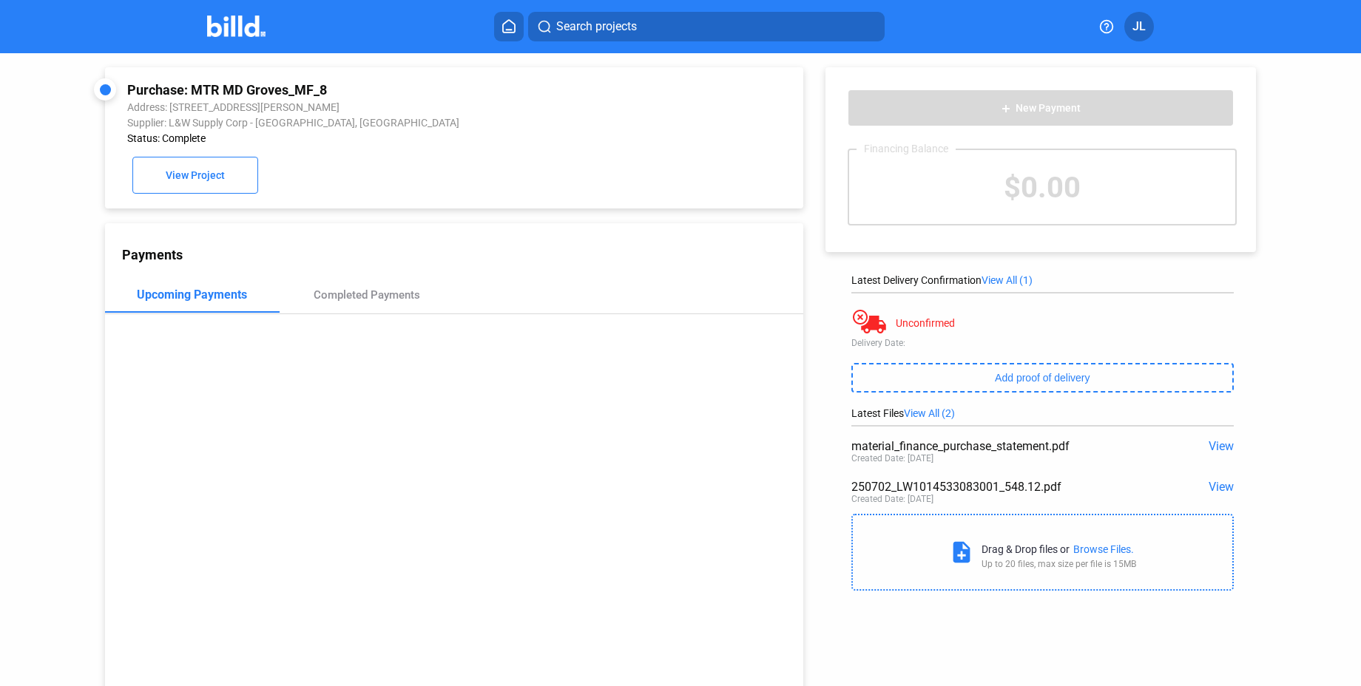
click at [1208, 442] on span "View" at bounding box center [1220, 446] width 25 height 14
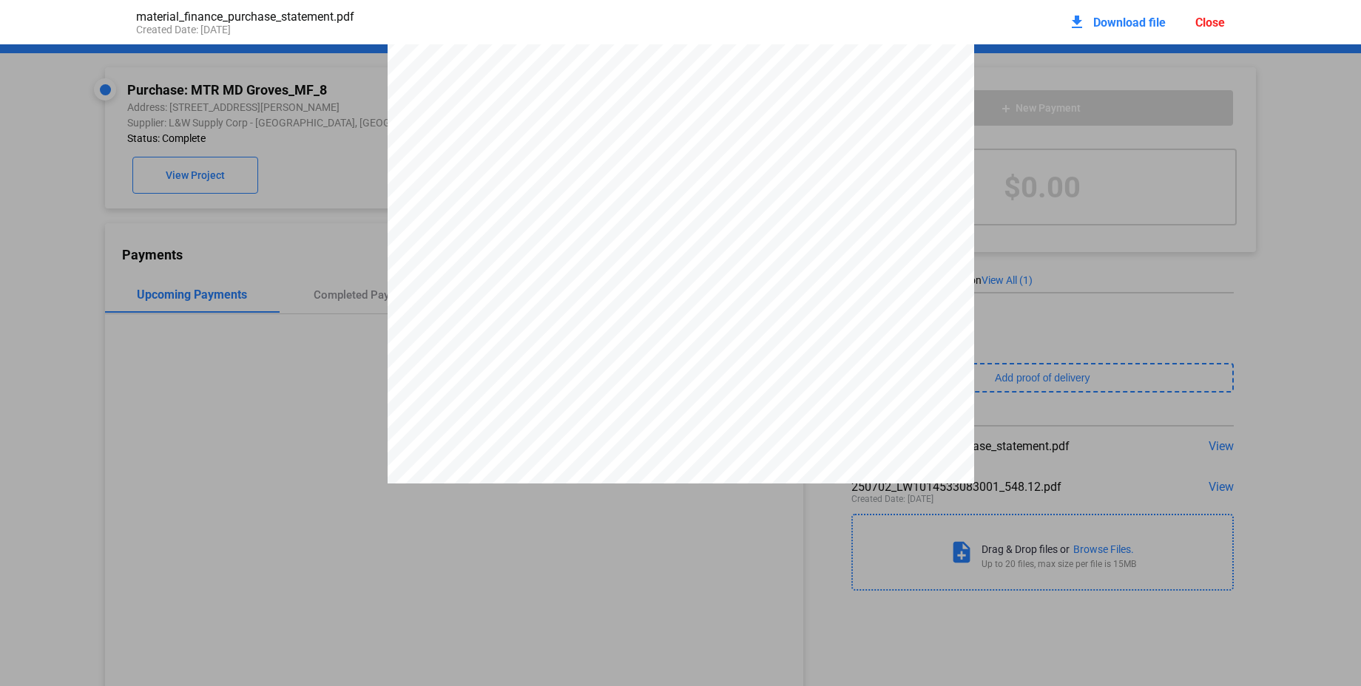
click at [1202, 19] on div "Close" at bounding box center [1210, 23] width 30 height 14
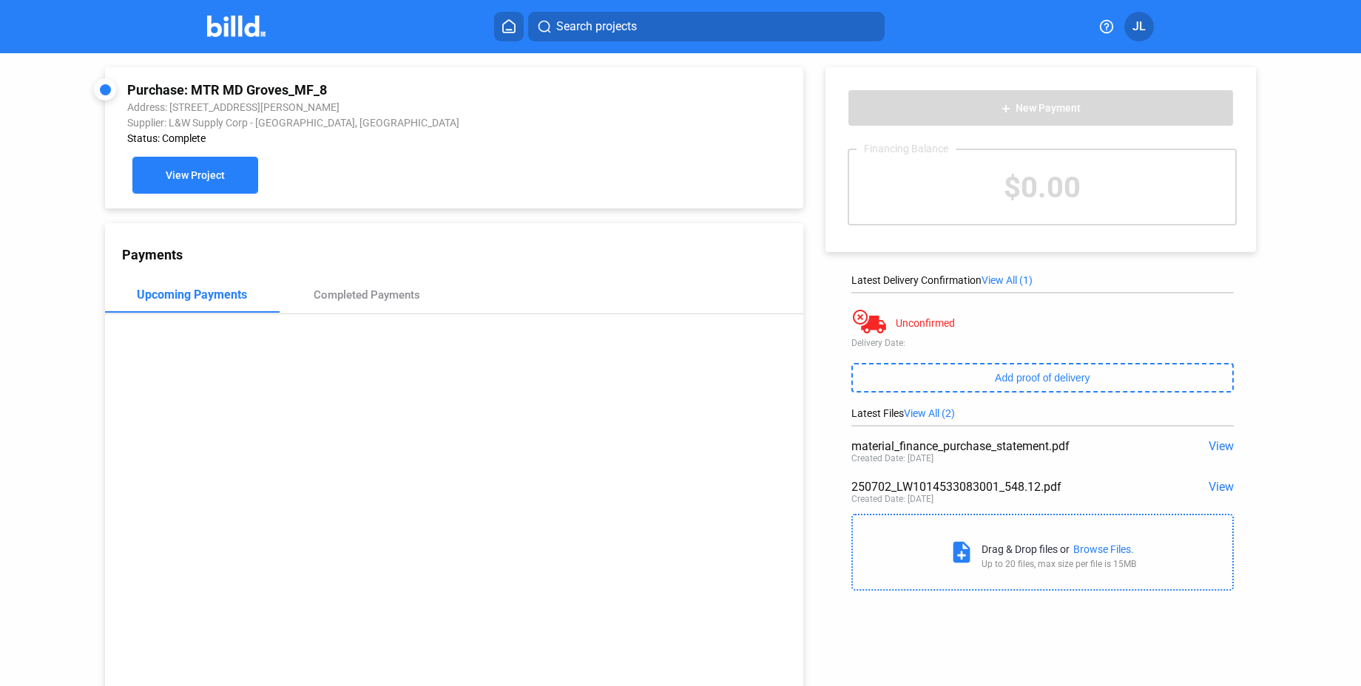
click at [196, 179] on span "View Project" at bounding box center [195, 176] width 59 height 12
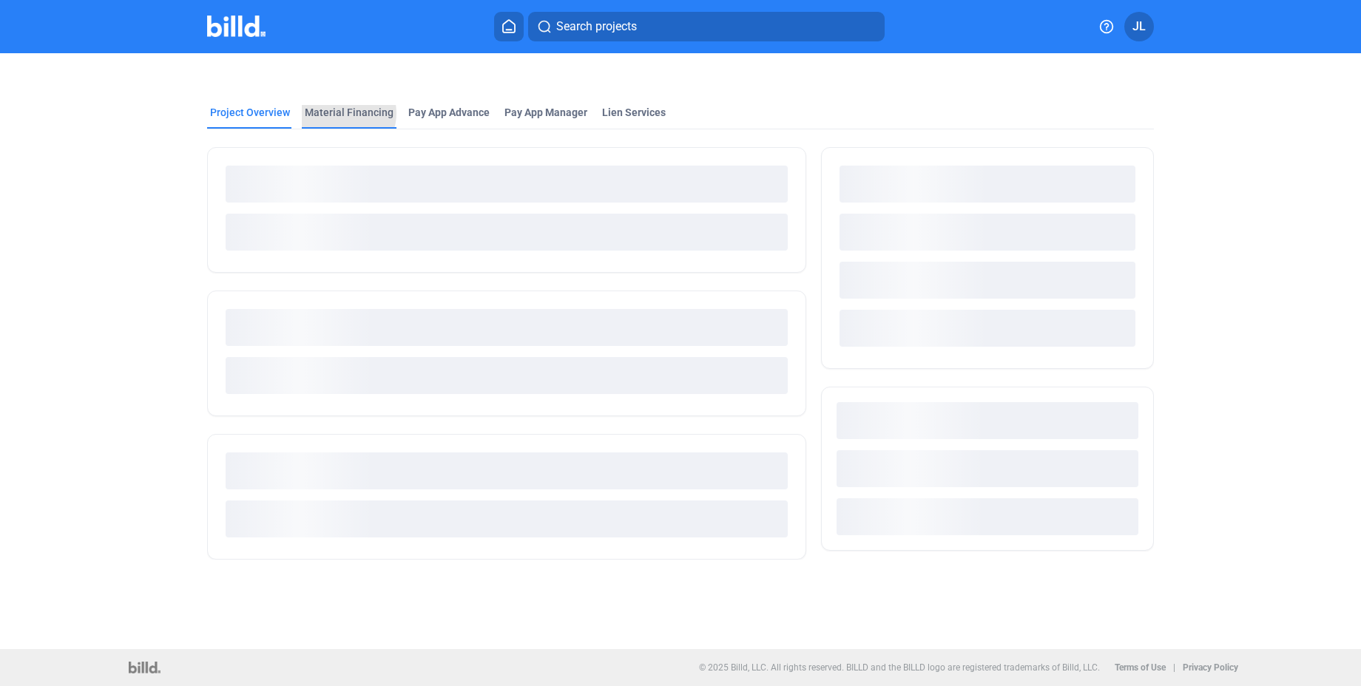
click at [342, 113] on div "Material Financing" at bounding box center [349, 112] width 89 height 15
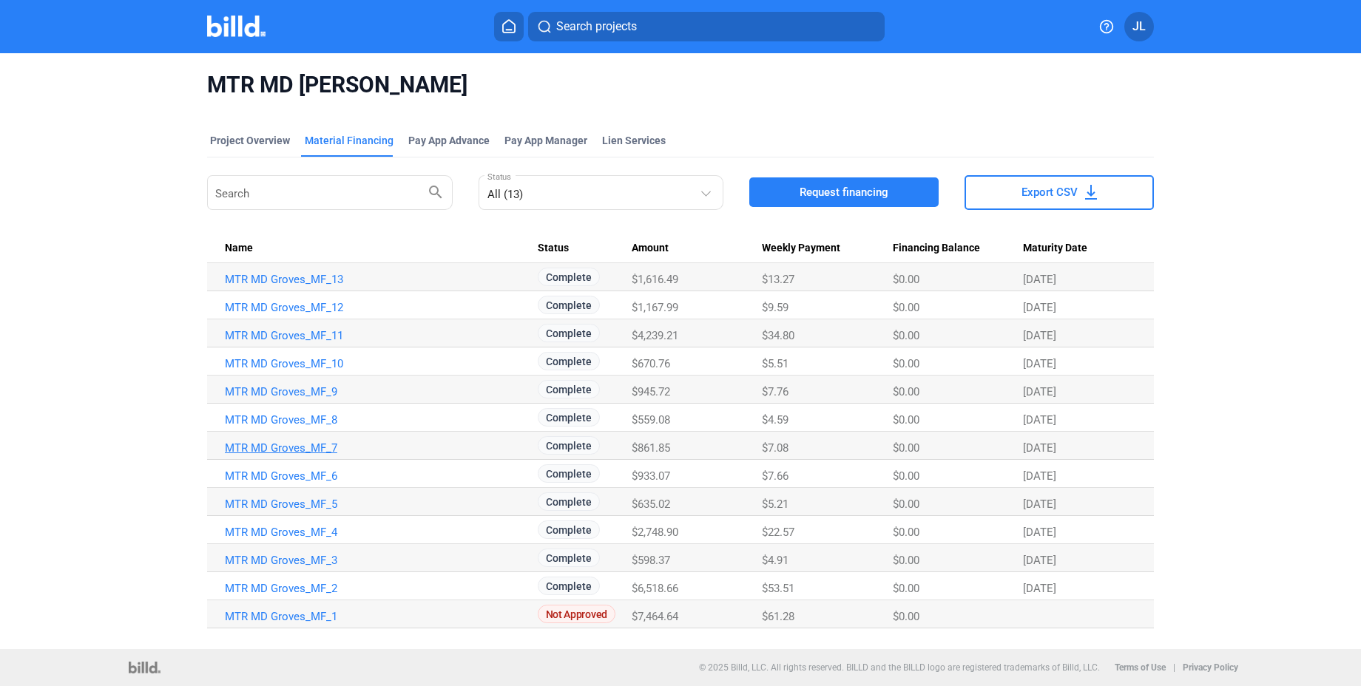
click at [287, 446] on link "MTR MD Groves_MF_7" at bounding box center [381, 447] width 313 height 13
